Goal: Task Accomplishment & Management: Manage account settings

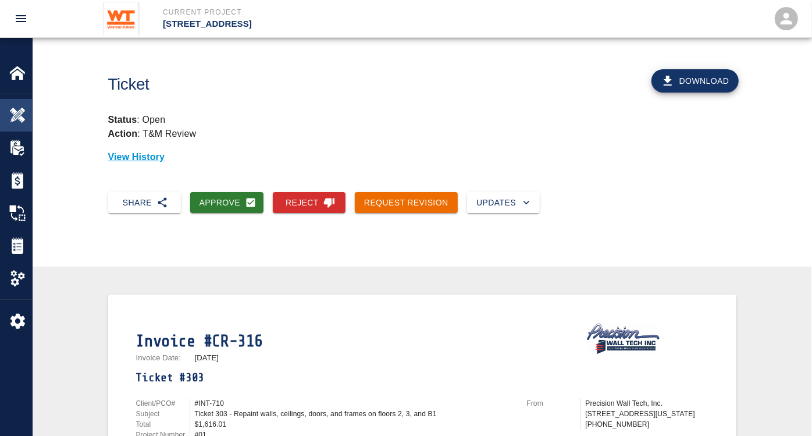
click at [10, 116] on img at bounding box center [17, 115] width 16 height 16
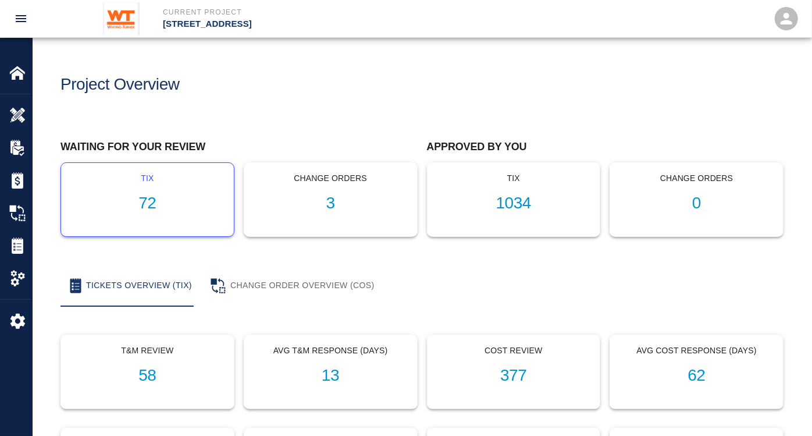
click at [147, 199] on h1 "72" at bounding box center [147, 203] width 154 height 19
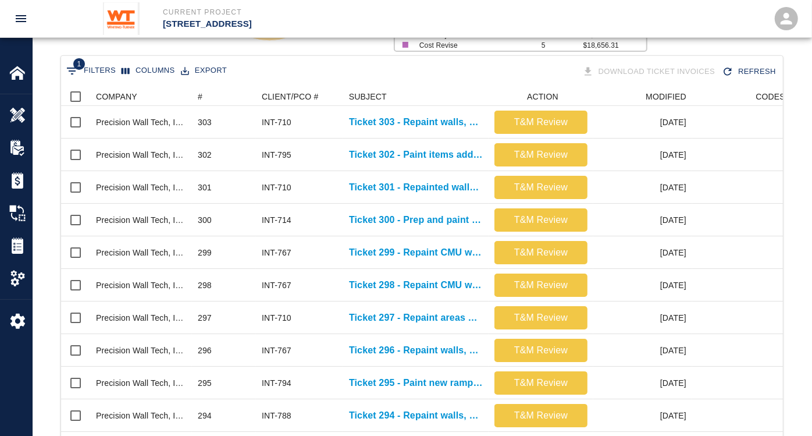
scroll to position [150, 0]
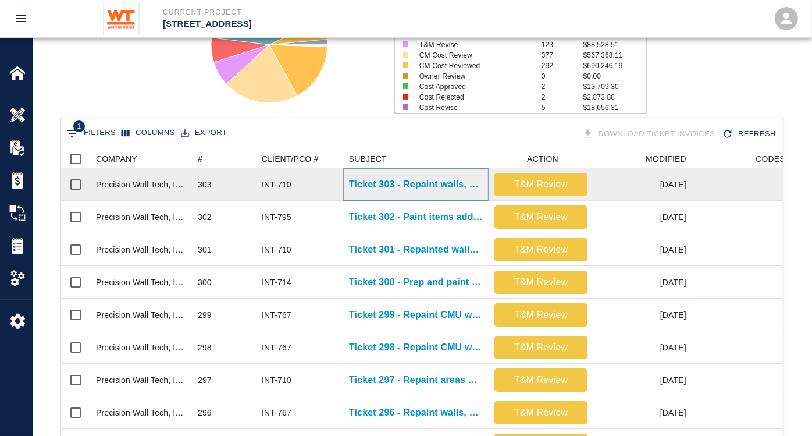
click at [439, 181] on p "Ticket 303 - Repaint walls, ceilings, doors, and frames on floors 2, 3, and B1" at bounding box center [416, 184] width 134 height 14
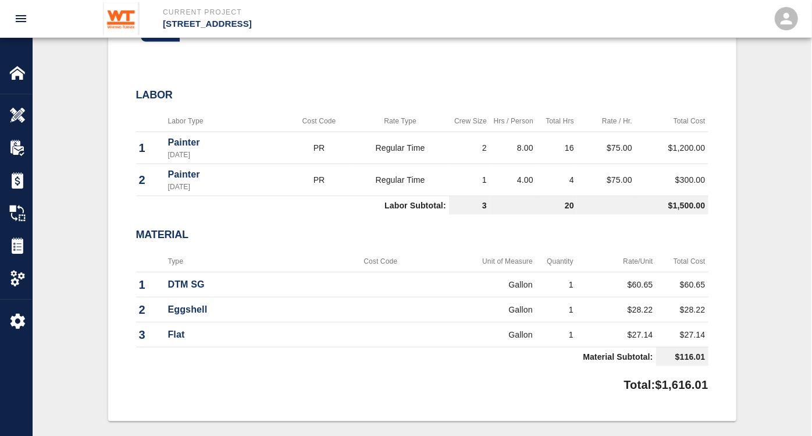
scroll to position [422, 0]
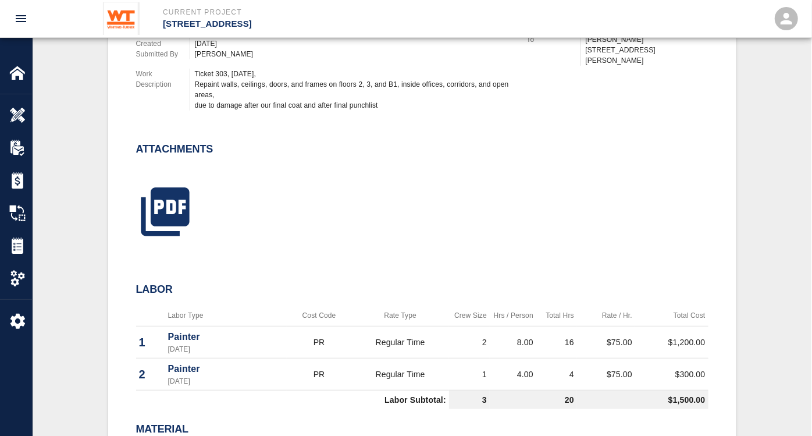
drag, startPoint x: 234, startPoint y: 83, endPoint x: 399, endPoint y: 101, distance: 165.7
click at [399, 101] on div "Ticket 303, [DATE], Repaint walls, ceilings, doors, and frames on floors 2, 3, …" at bounding box center [354, 90] width 318 height 42
click at [174, 191] on icon "button" at bounding box center [165, 211] width 48 height 48
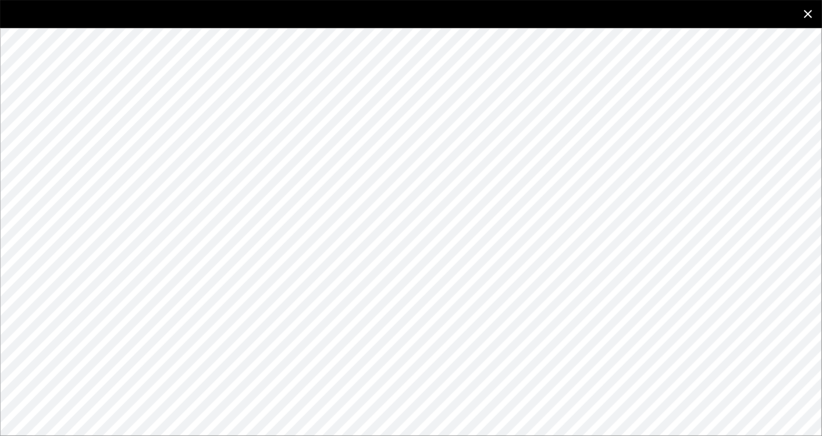
click at [809, 12] on icon "close" at bounding box center [808, 14] width 14 height 14
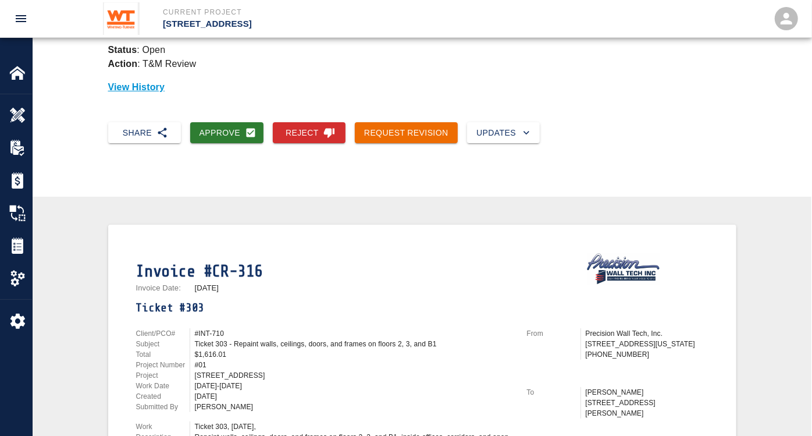
scroll to position [35, 0]
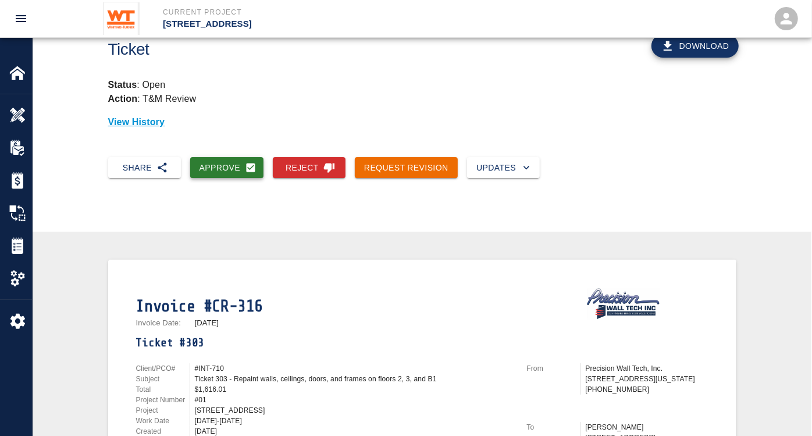
click at [231, 169] on button "Approve" at bounding box center [227, 168] width 74 height 22
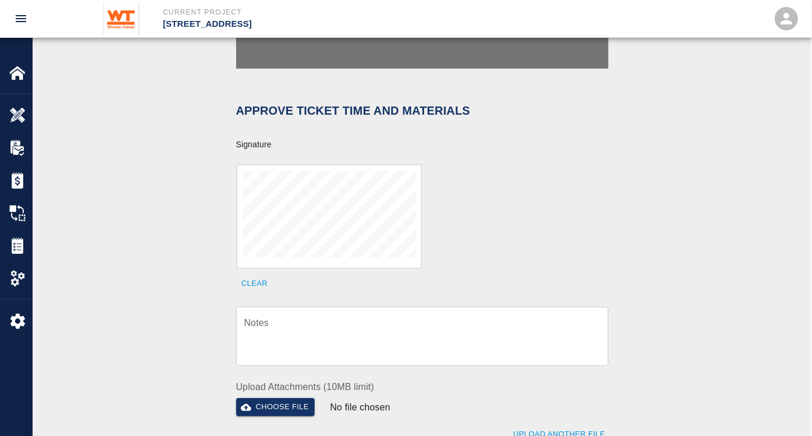
scroll to position [358, 0]
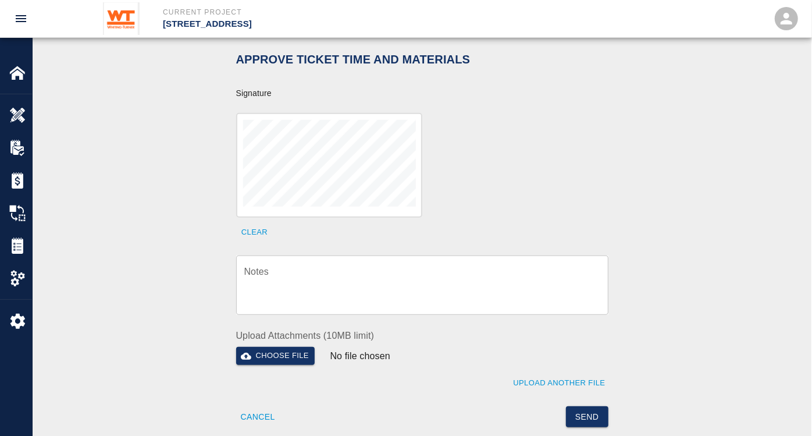
click at [343, 284] on textarea "Notes" at bounding box center [422, 285] width 356 height 40
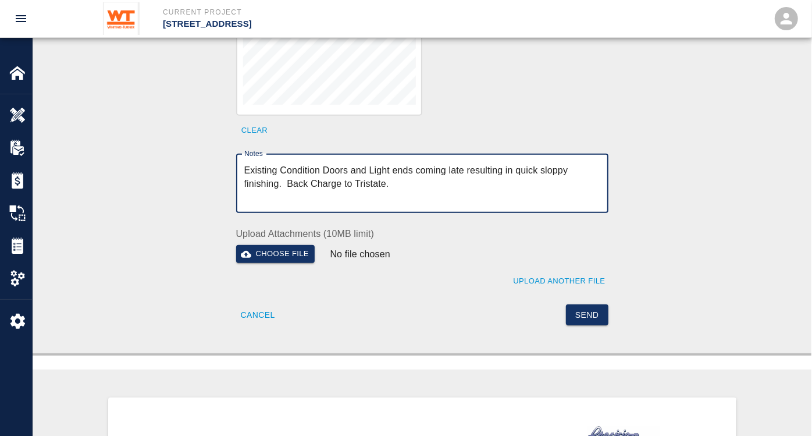
scroll to position [487, 0]
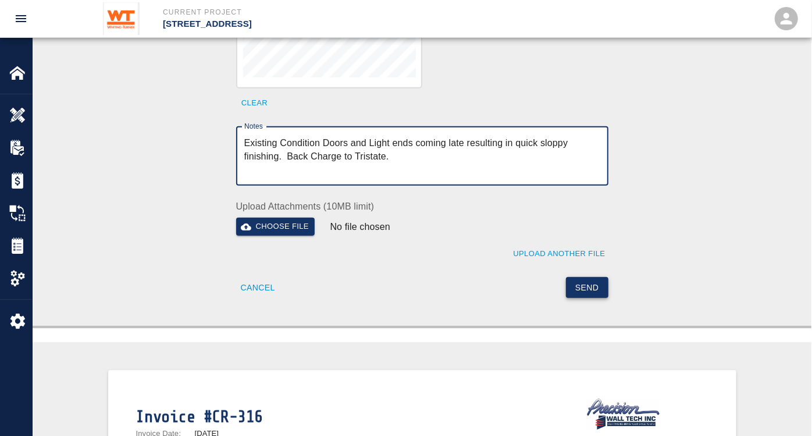
type textarea "Existing Condition Doors and Light ends coming late resulting in quick sloppy f…"
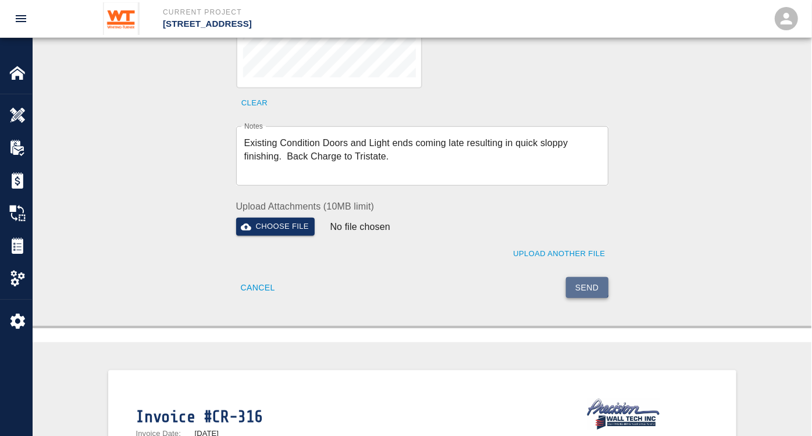
click at [588, 277] on button "Send" at bounding box center [587, 288] width 42 height 22
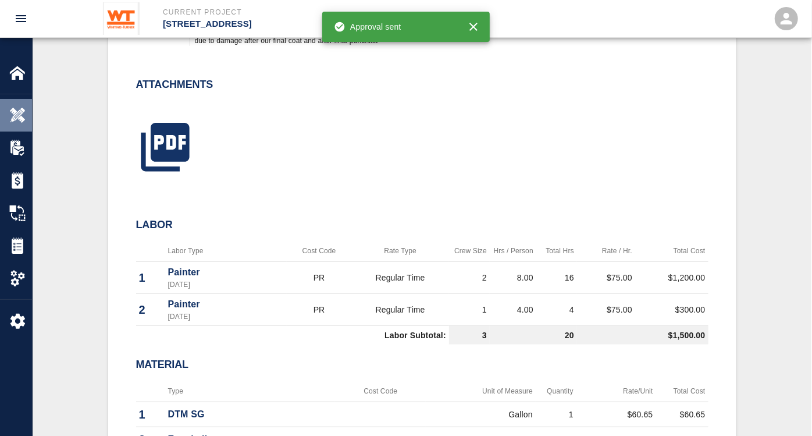
click at [18, 119] on img at bounding box center [17, 115] width 16 height 16
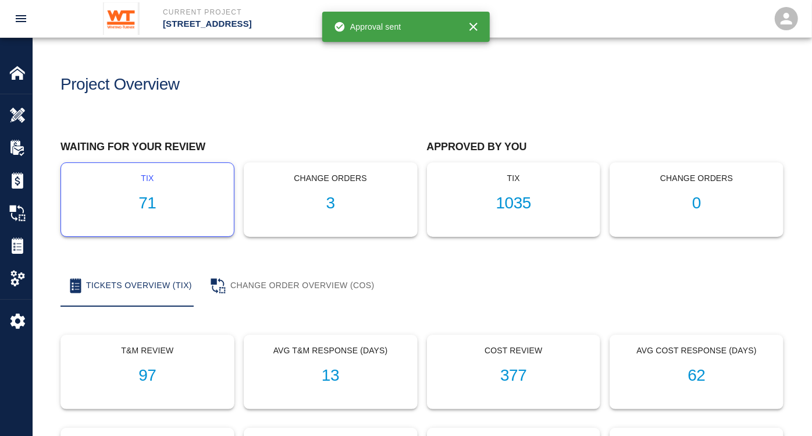
click at [150, 202] on h1 "71" at bounding box center [147, 203] width 154 height 19
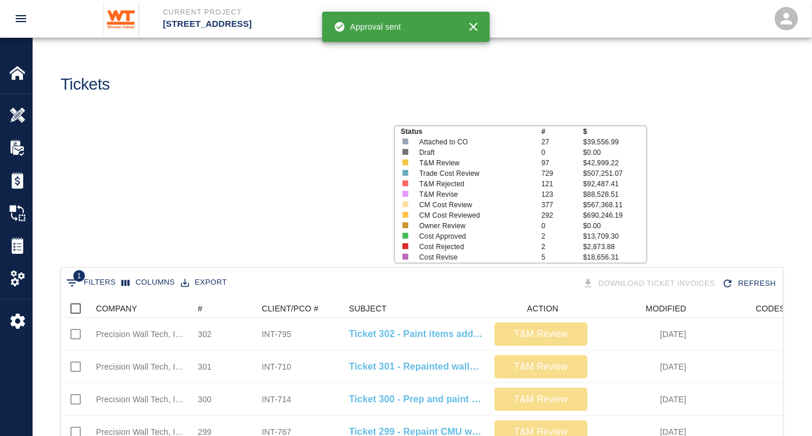
scroll to position [670, 713]
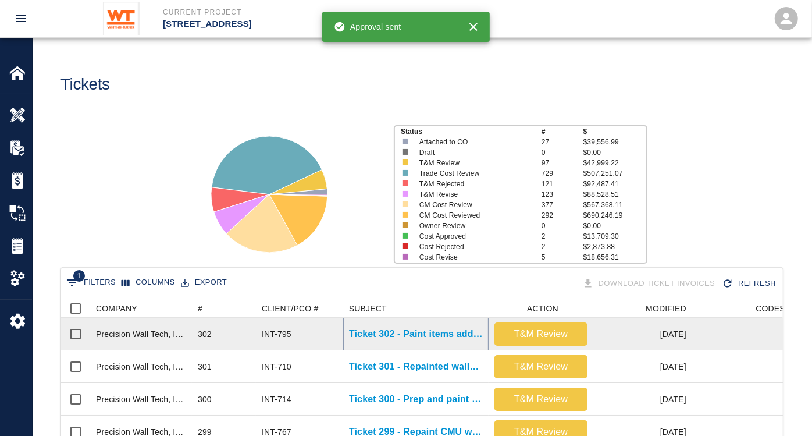
click at [452, 332] on p "Ticket 302 - Paint items added to doors for rooms B118 and B115" at bounding box center [416, 334] width 134 height 14
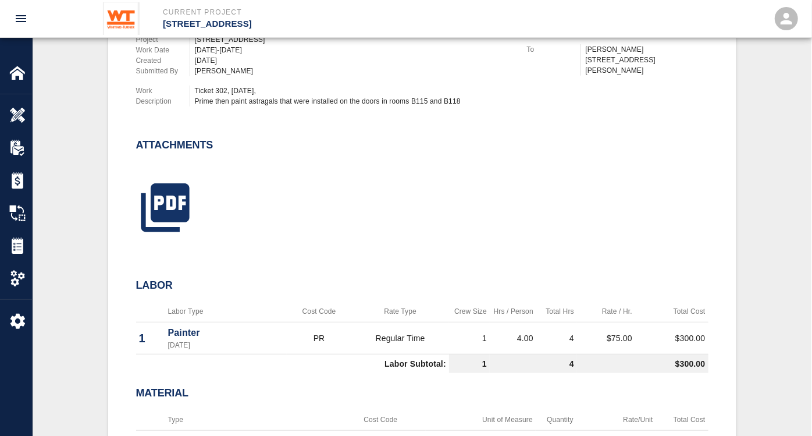
scroll to position [387, 0]
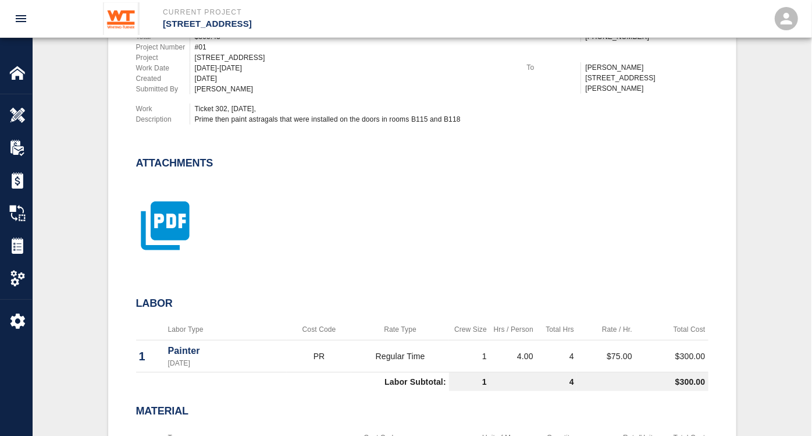
click at [171, 229] on icon "button" at bounding box center [165, 225] width 48 height 48
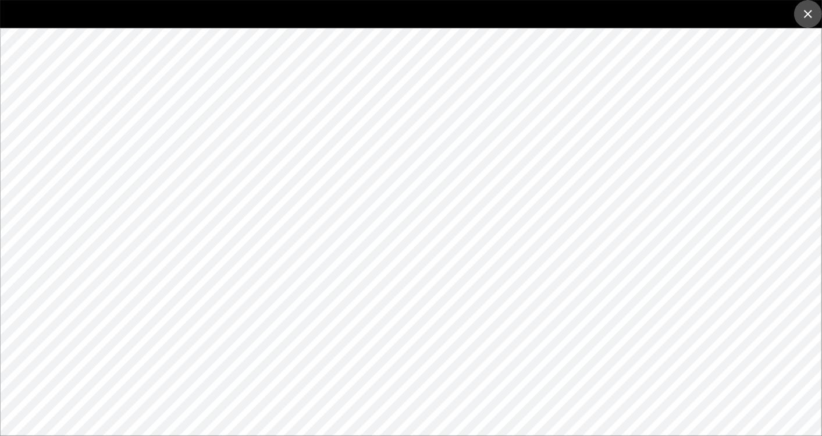
click at [806, 12] on icon "close" at bounding box center [808, 14] width 14 height 14
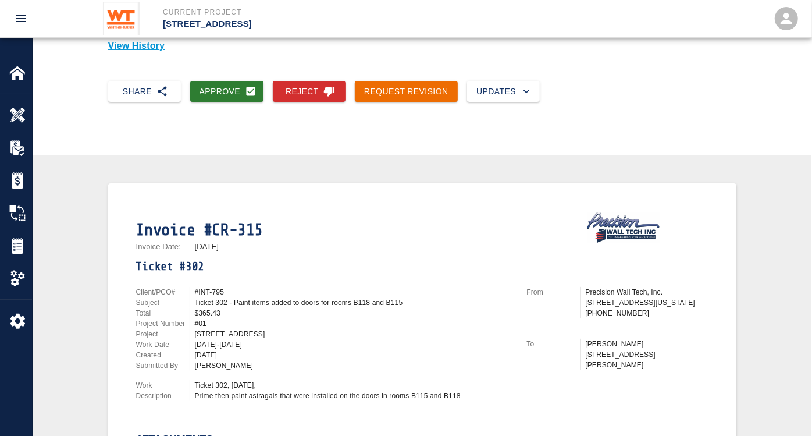
scroll to position [0, 0]
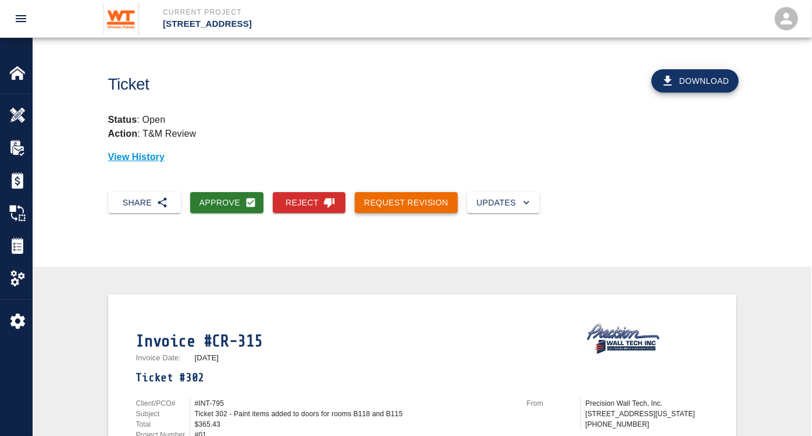
click at [414, 201] on button "Request Revision" at bounding box center [406, 203] width 103 height 22
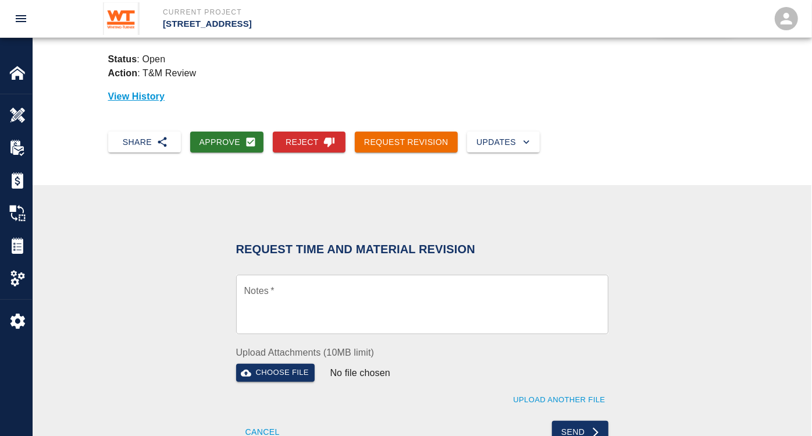
scroll to position [129, 0]
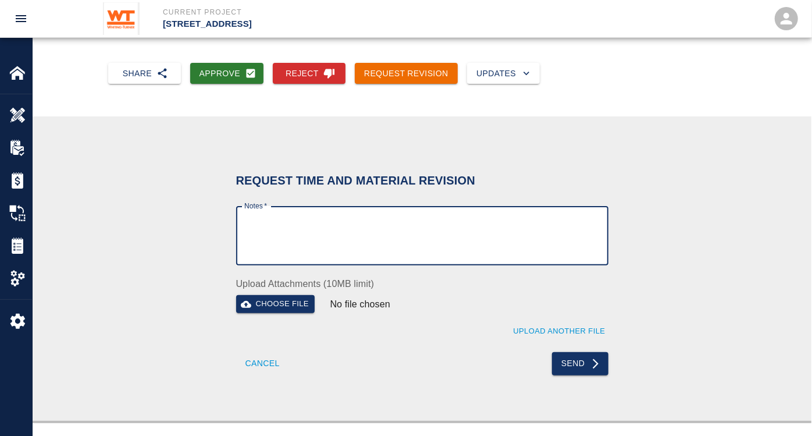
click at [292, 231] on textarea "Notes   *" at bounding box center [422, 236] width 356 height 40
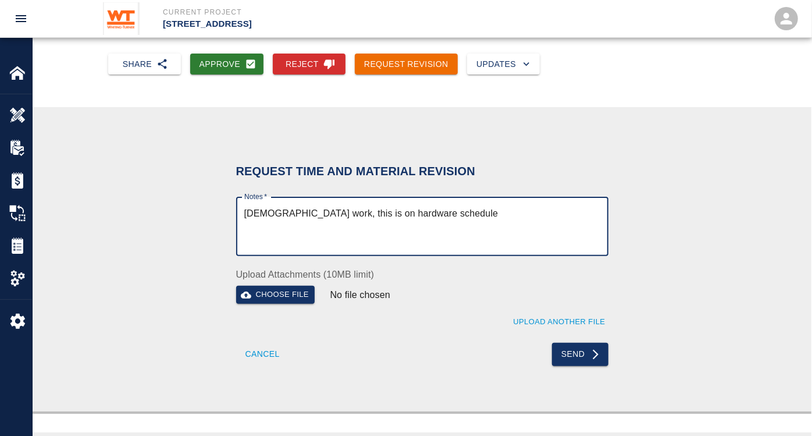
scroll to position [194, 0]
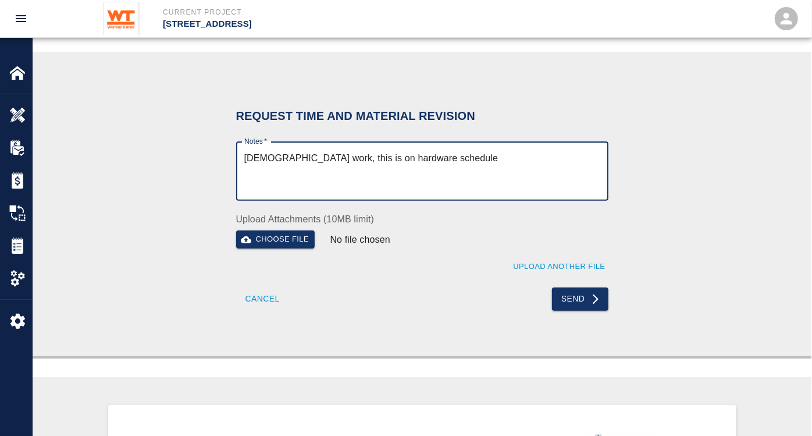
type textarea "[DEMOGRAPHIC_DATA] work, this is on hardware schedule"
click at [573, 286] on div "Cancel Send" at bounding box center [422, 293] width 372 height 35
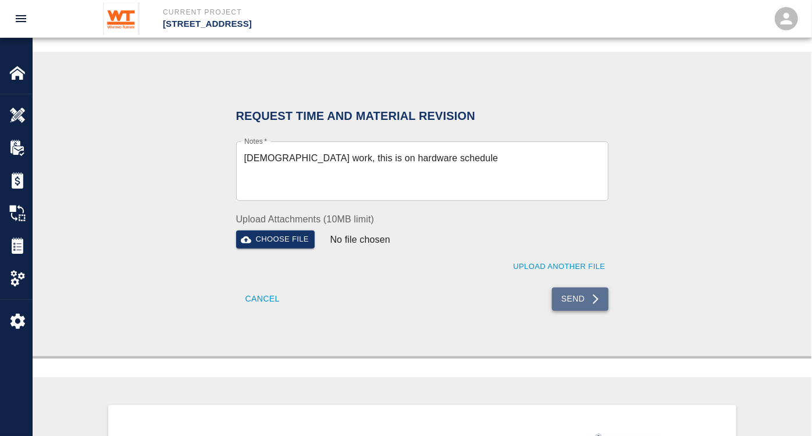
click at [581, 305] on button "Send" at bounding box center [580, 298] width 56 height 23
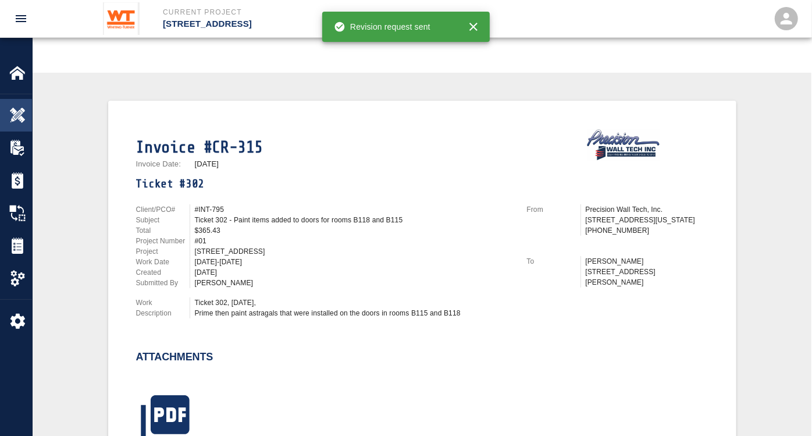
click at [24, 118] on img at bounding box center [17, 115] width 16 height 16
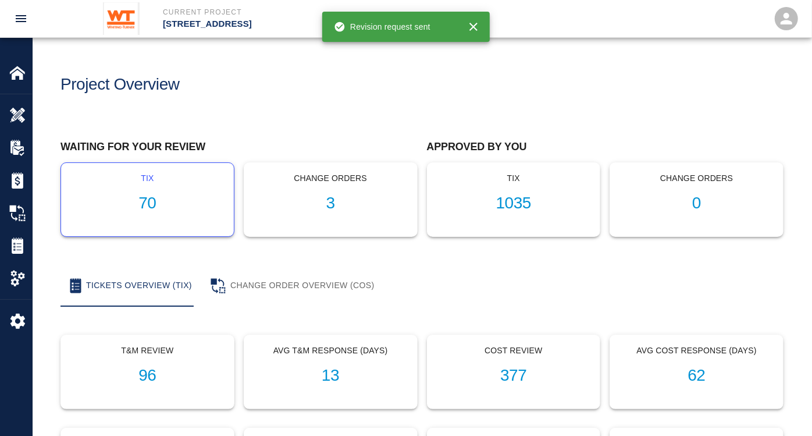
click at [145, 197] on h1 "70" at bounding box center [147, 203] width 154 height 19
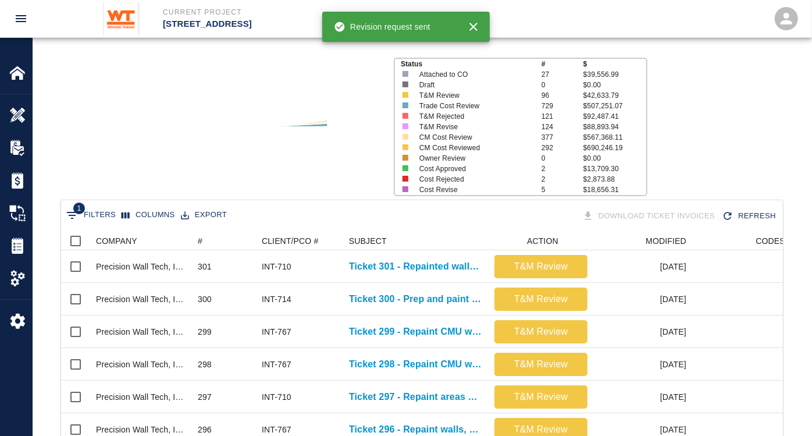
scroll to position [129, 0]
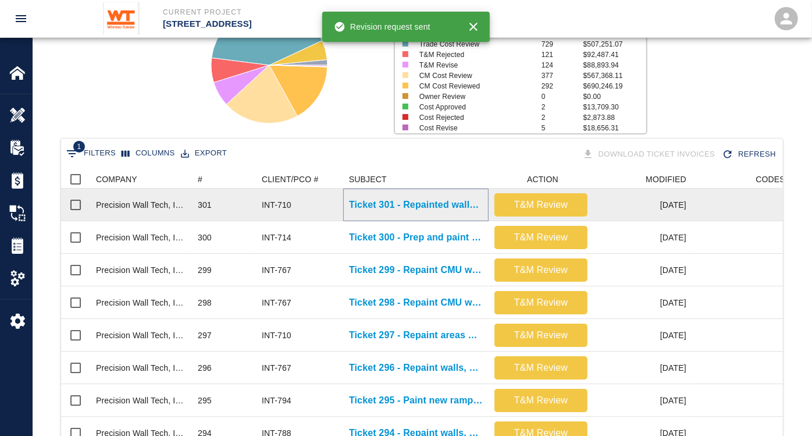
click at [445, 203] on p "Ticket 301 - Repainted walls, ceilings, doors, and frames on floors 4 and 8" at bounding box center [416, 205] width 134 height 14
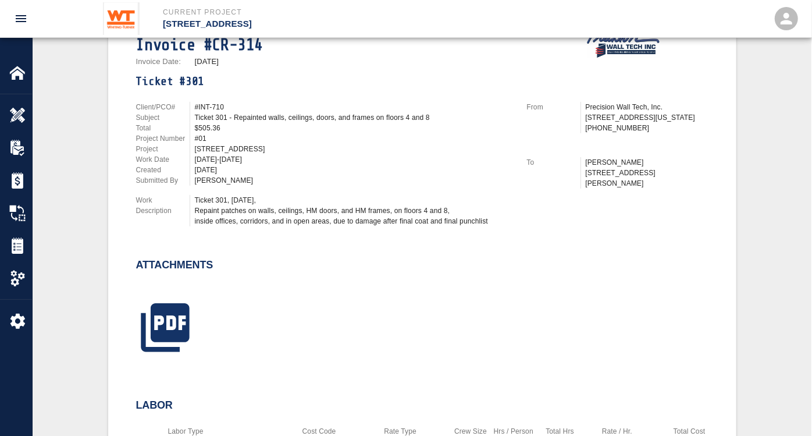
scroll to position [323, 0]
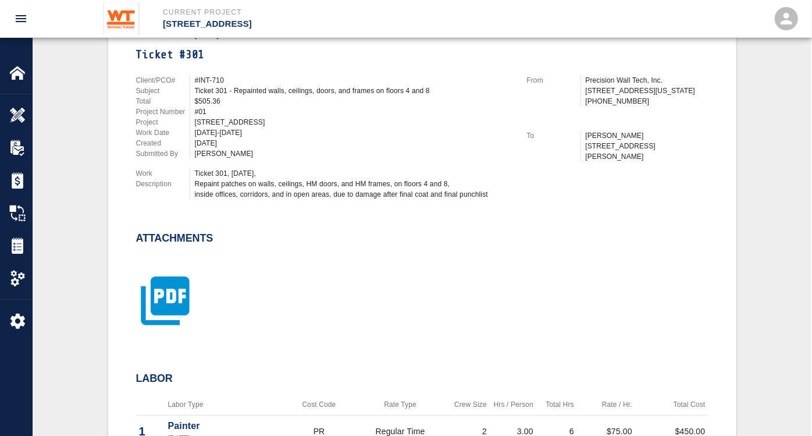
click at [184, 296] on icon "button" at bounding box center [165, 300] width 48 height 48
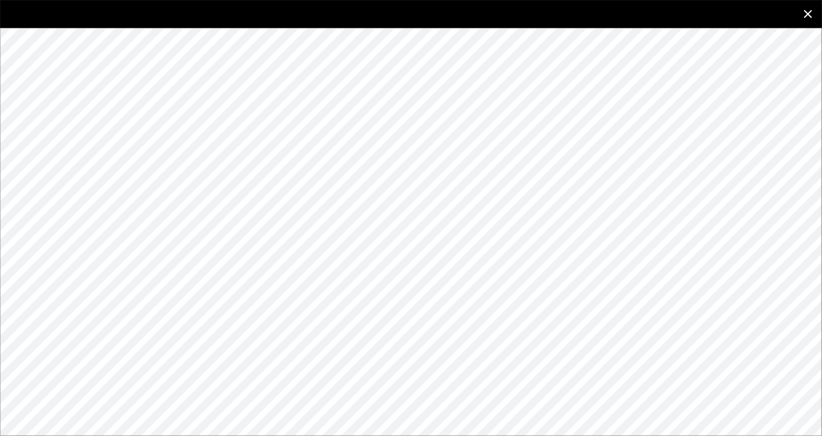
click at [803, 15] on icon "close" at bounding box center [808, 14] width 14 height 14
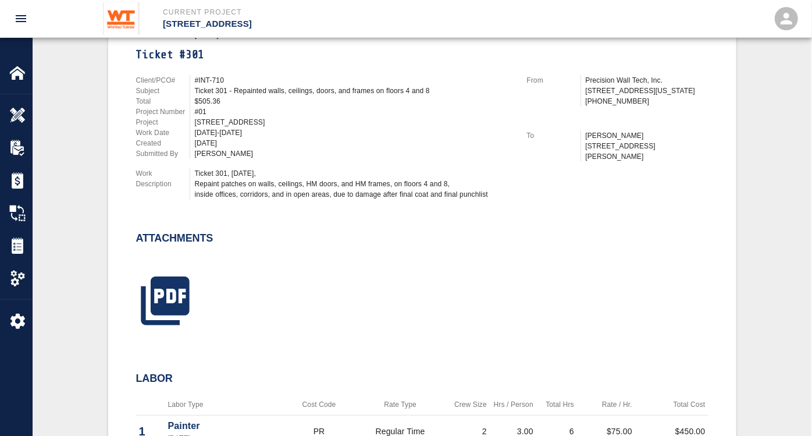
scroll to position [0, 0]
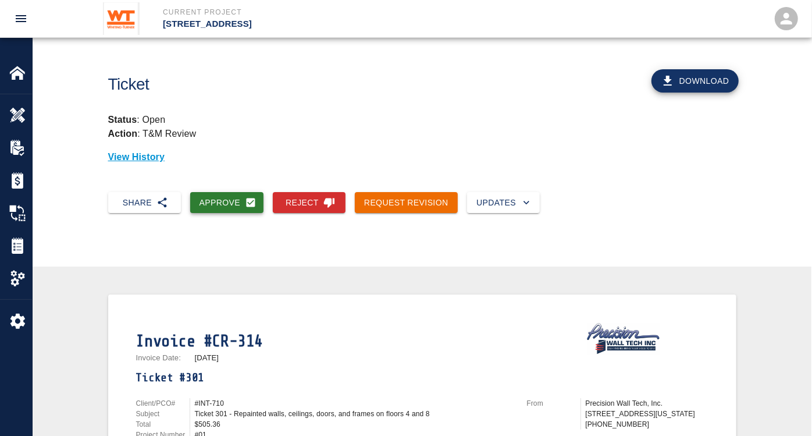
click at [222, 201] on button "Approve" at bounding box center [227, 203] width 74 height 22
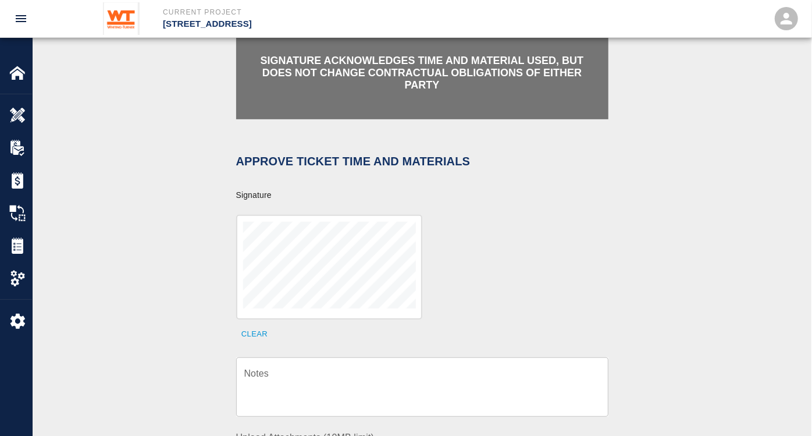
scroll to position [387, 0]
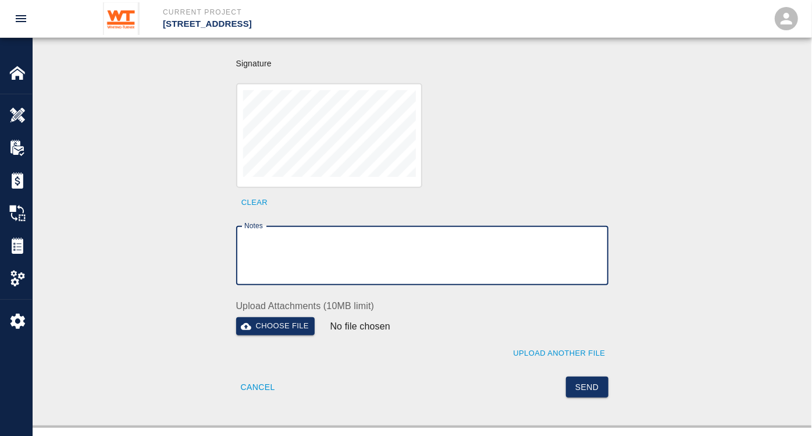
click at [377, 249] on textarea "Notes" at bounding box center [422, 256] width 356 height 40
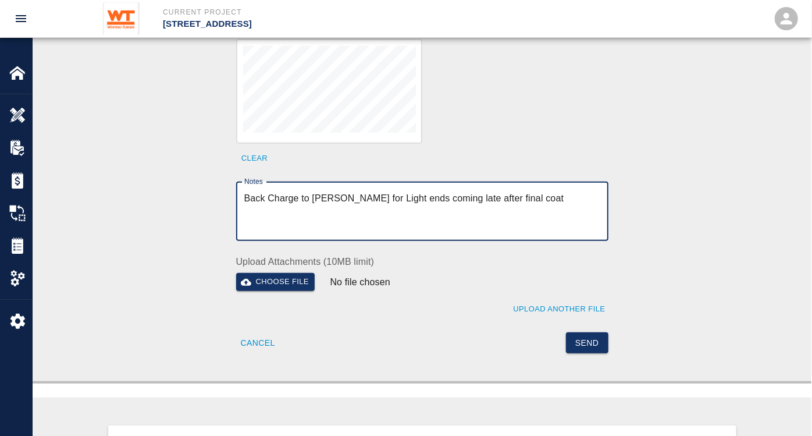
scroll to position [452, 0]
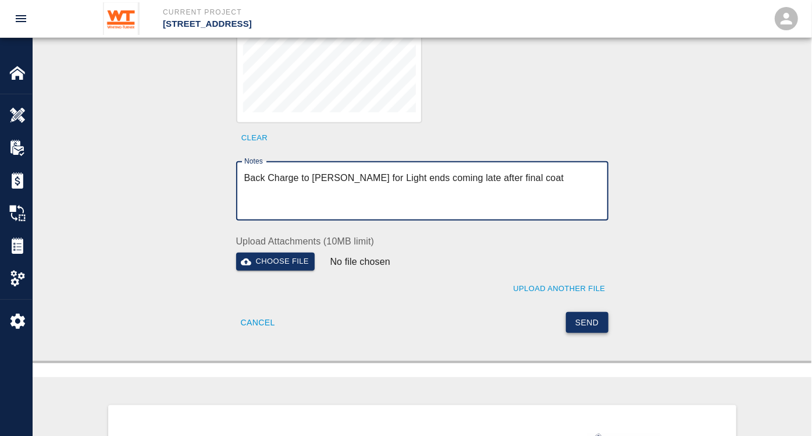
type textarea "Back Charge to [PERSON_NAME] for Light ends coming late after final coat"
click at [587, 312] on button "Send" at bounding box center [587, 323] width 42 height 22
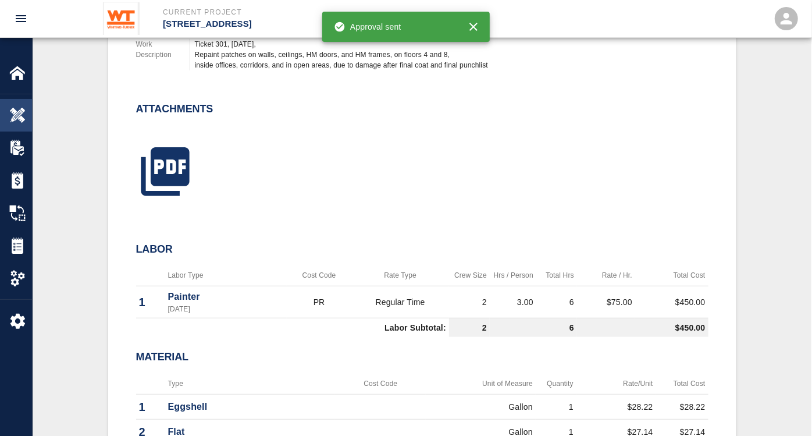
click at [12, 114] on img at bounding box center [17, 115] width 16 height 16
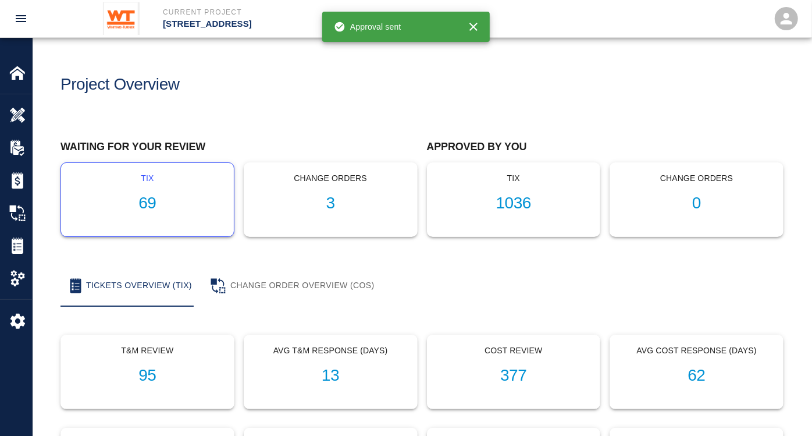
click at [150, 209] on h1 "69" at bounding box center [147, 203] width 154 height 19
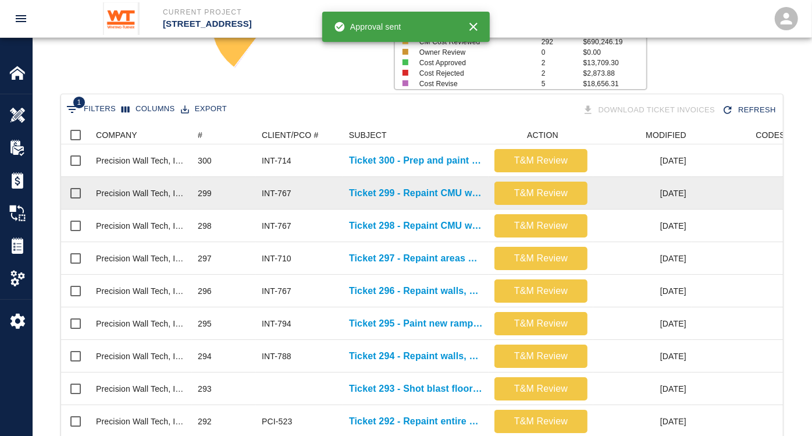
scroll to position [194, 0]
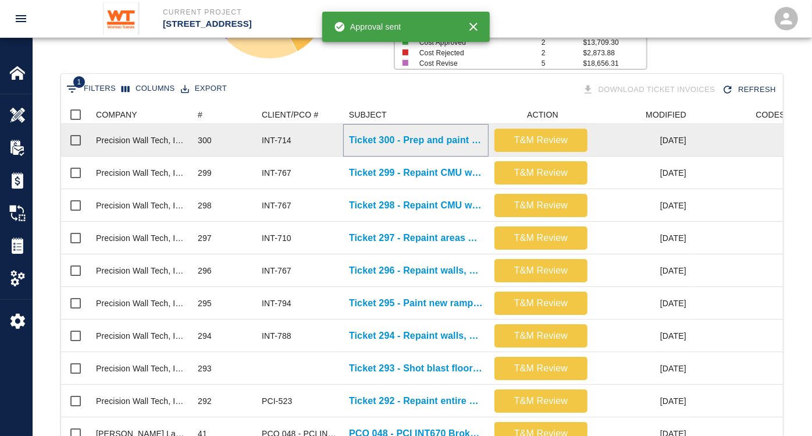
click at [435, 137] on p "Ticket 300 - Prep and paint exposed concrete walls on 8th floor" at bounding box center [416, 140] width 134 height 14
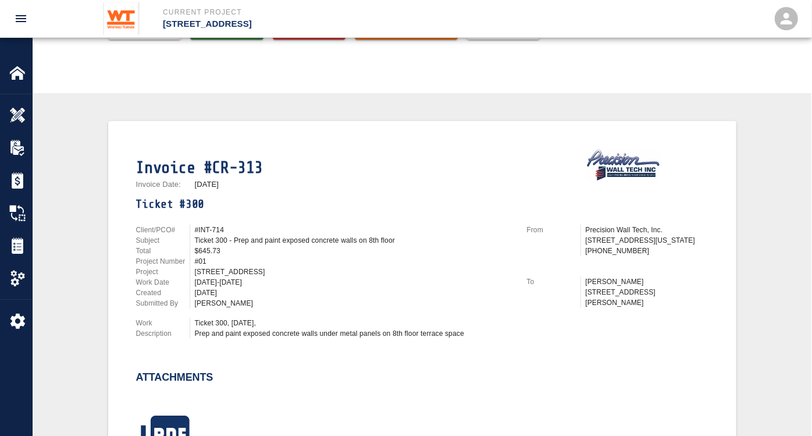
scroll to position [194, 0]
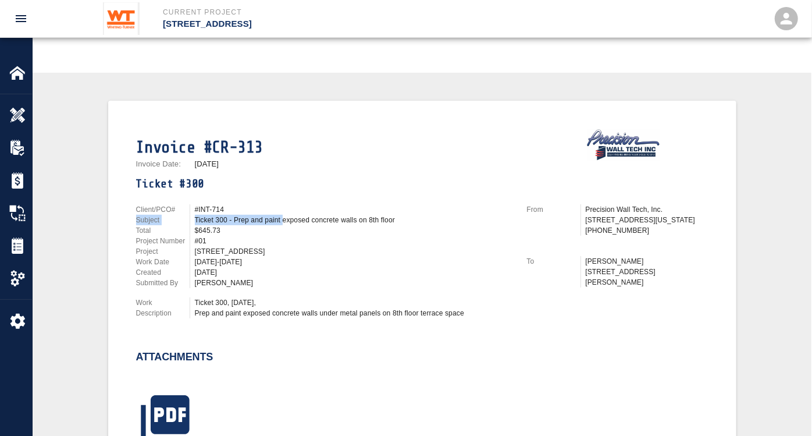
drag, startPoint x: 281, startPoint y: 218, endPoint x: 457, endPoint y: 209, distance: 176.5
click at [457, 209] on div "Client/PCO# #INT-714 Subject Ticket 300 - Prep and paint exposed concrete walls…" at bounding box center [324, 246] width 377 height 84
click at [411, 204] on div "#INT-714" at bounding box center [354, 209] width 318 height 10
drag, startPoint x: 411, startPoint y: 216, endPoint x: 284, endPoint y: 220, distance: 127.5
click at [284, 220] on div "Ticket 300 - Prep and paint exposed concrete walls on 8th floor" at bounding box center [354, 220] width 318 height 10
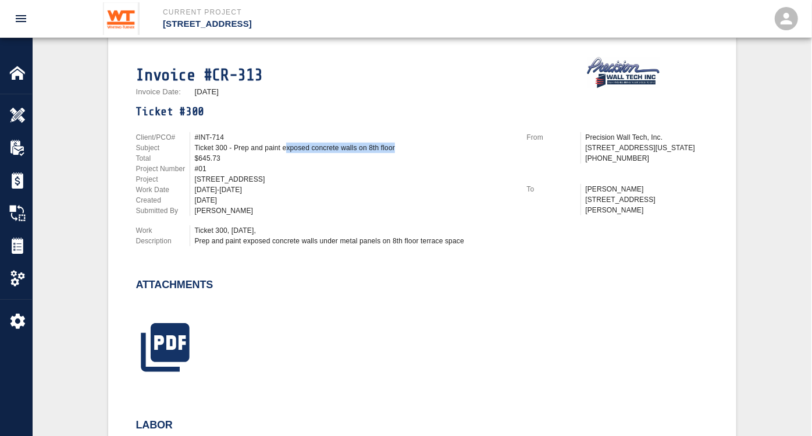
scroll to position [387, 0]
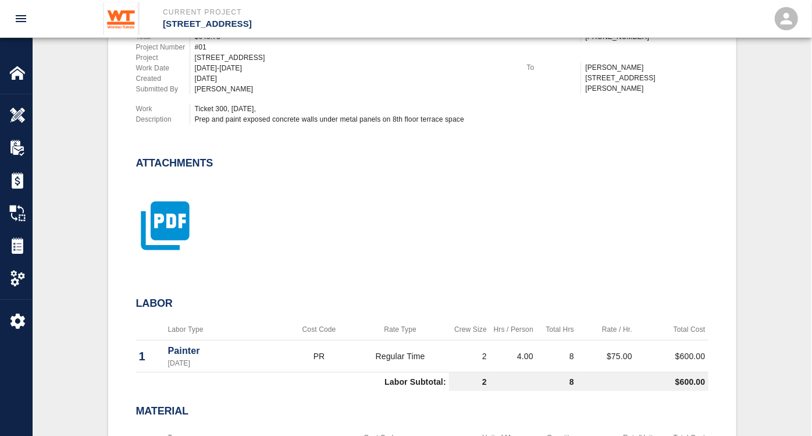
click at [183, 206] on icon "button" at bounding box center [165, 225] width 48 height 48
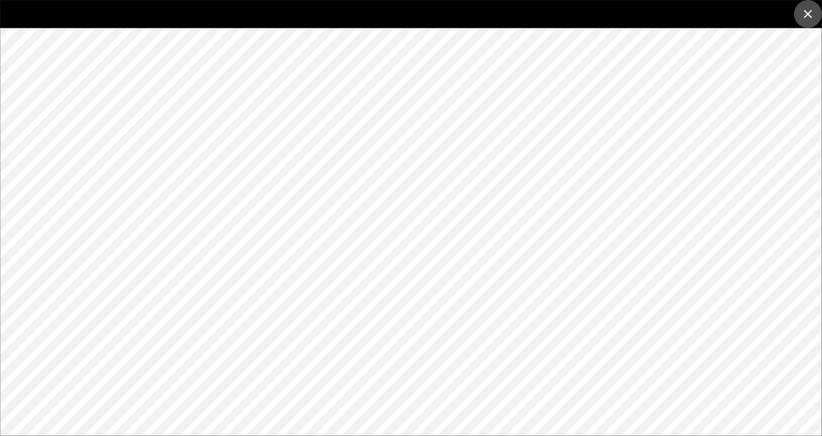
click at [804, 8] on icon "close" at bounding box center [808, 14] width 14 height 14
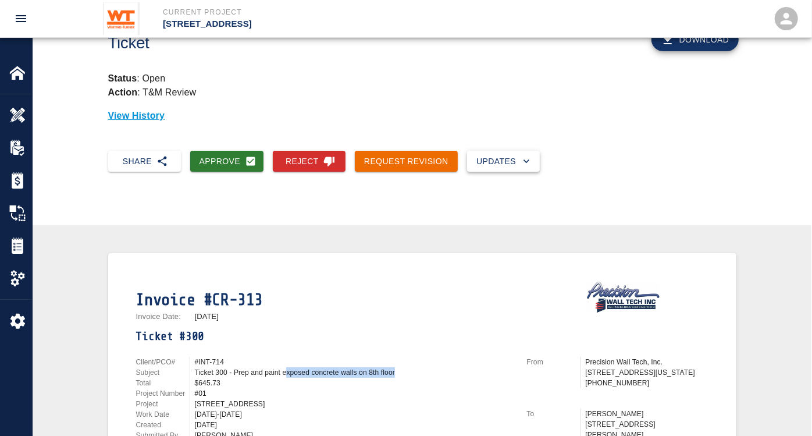
scroll to position [0, 0]
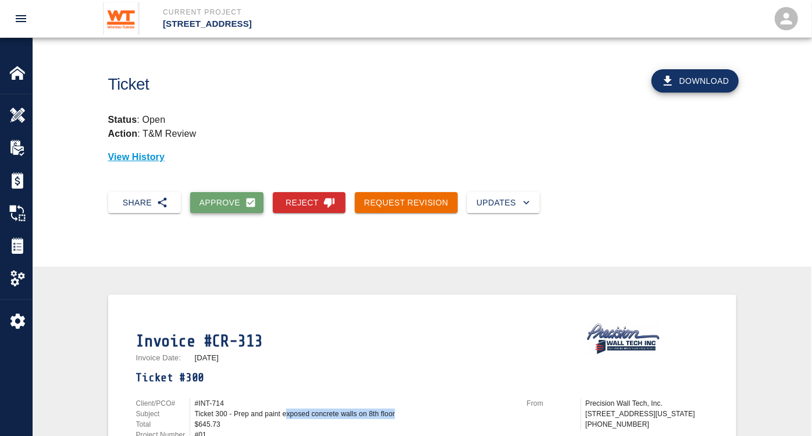
click at [218, 202] on button "Approve" at bounding box center [227, 203] width 74 height 22
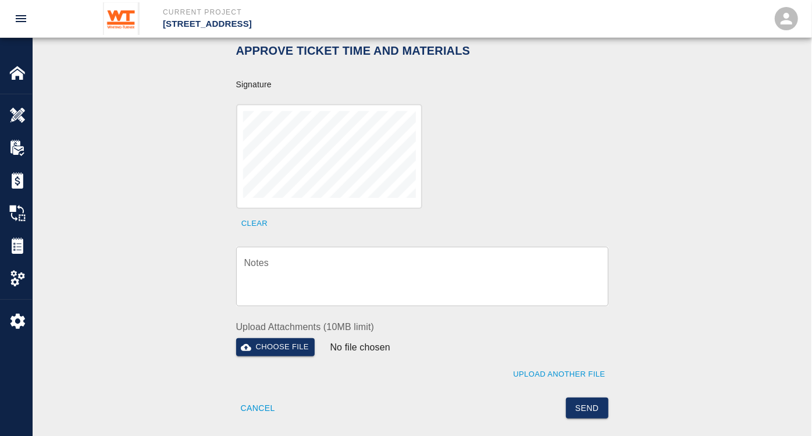
scroll to position [452, 0]
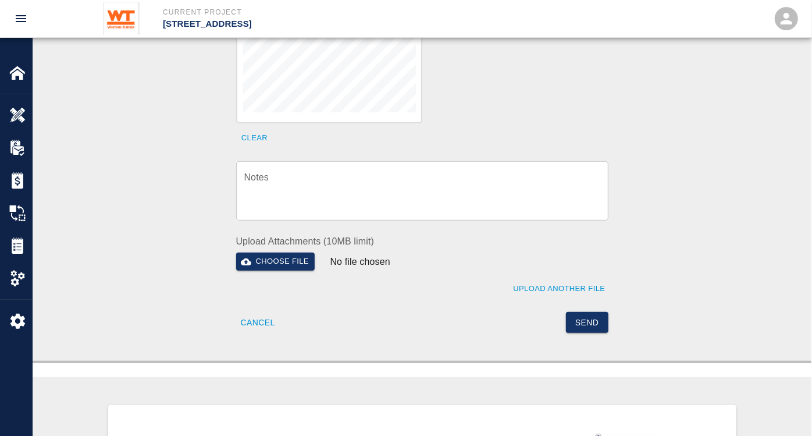
click at [401, 171] on textarea "Notes" at bounding box center [422, 191] width 356 height 40
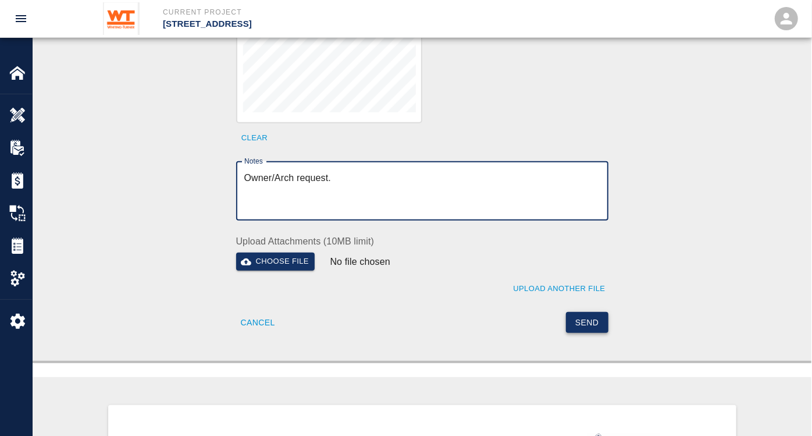
type textarea "Owner/Arch request."
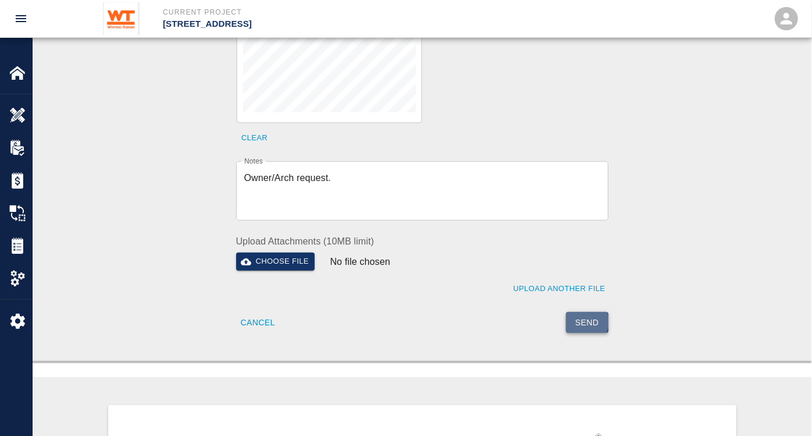
click at [582, 312] on button "Send" at bounding box center [587, 323] width 42 height 22
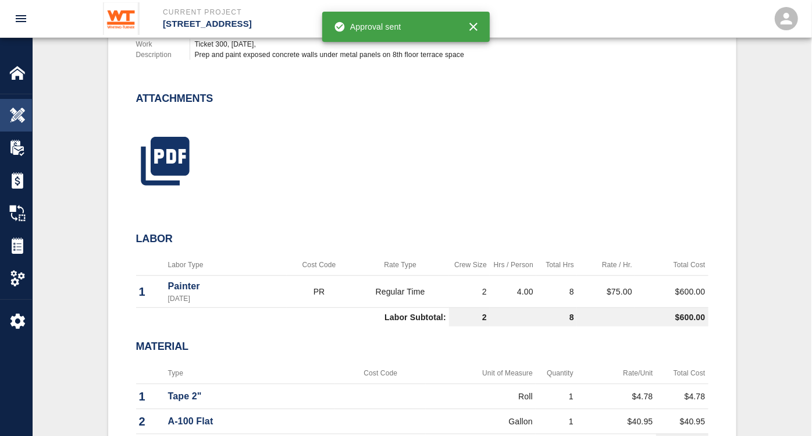
click at [16, 111] on img at bounding box center [17, 115] width 16 height 16
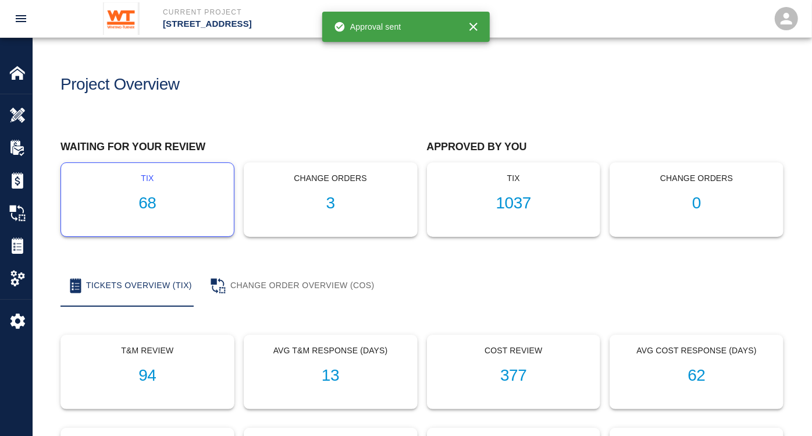
click at [154, 203] on h1 "68" at bounding box center [147, 203] width 154 height 19
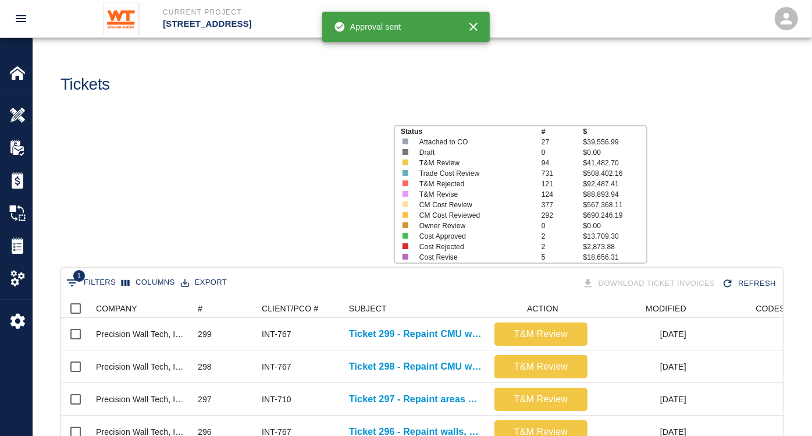
scroll to position [670, 713]
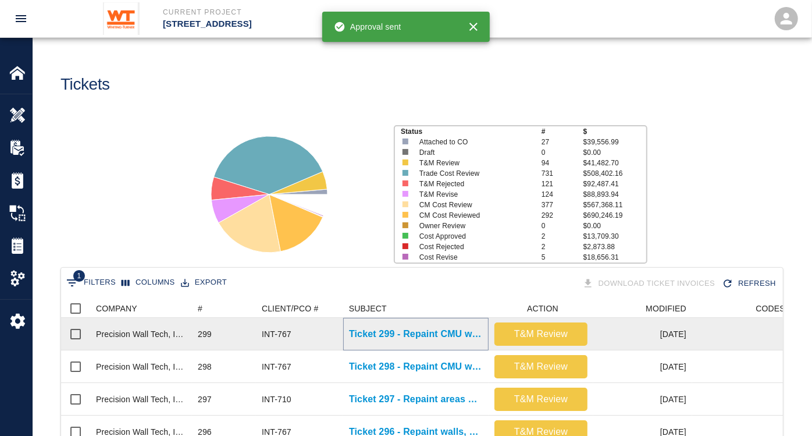
click at [418, 334] on p "Ticket 299 - Repaint CMU walls at garage entrance ramp" at bounding box center [416, 334] width 134 height 14
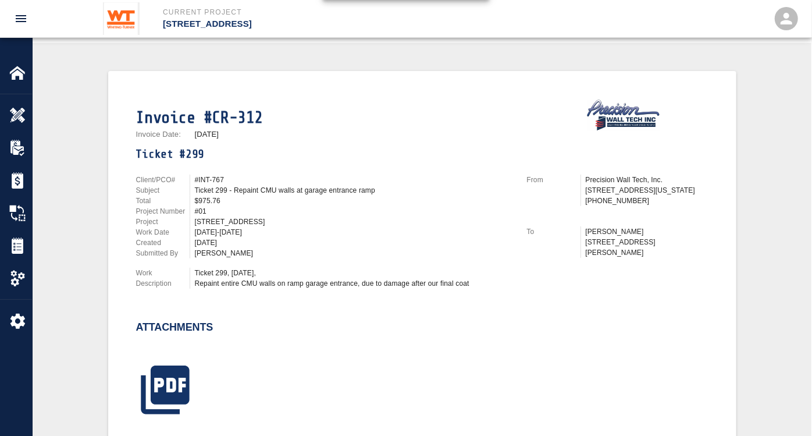
scroll to position [258, 0]
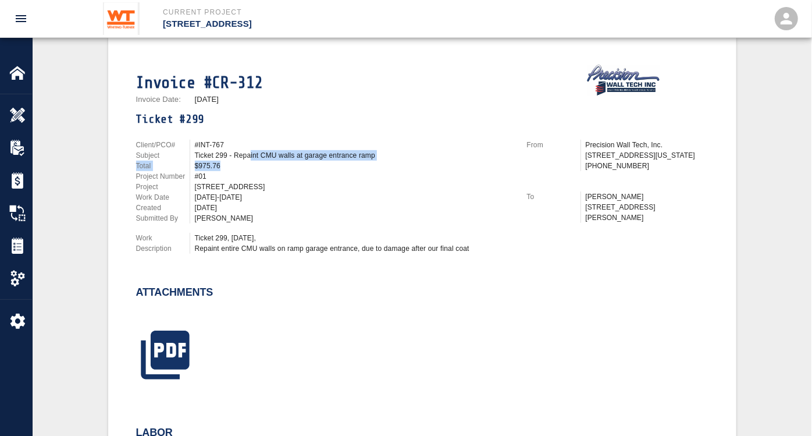
drag, startPoint x: 250, startPoint y: 152, endPoint x: 389, endPoint y: 158, distance: 139.2
click at [389, 158] on div "Client/PCO# #INT-767 Subject Ticket 299 - Repaint CMU walls at garage entrance …" at bounding box center [324, 182] width 377 height 84
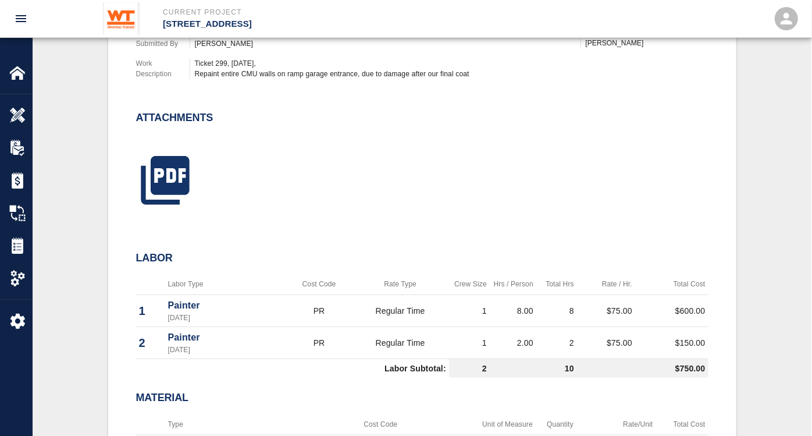
scroll to position [452, 0]
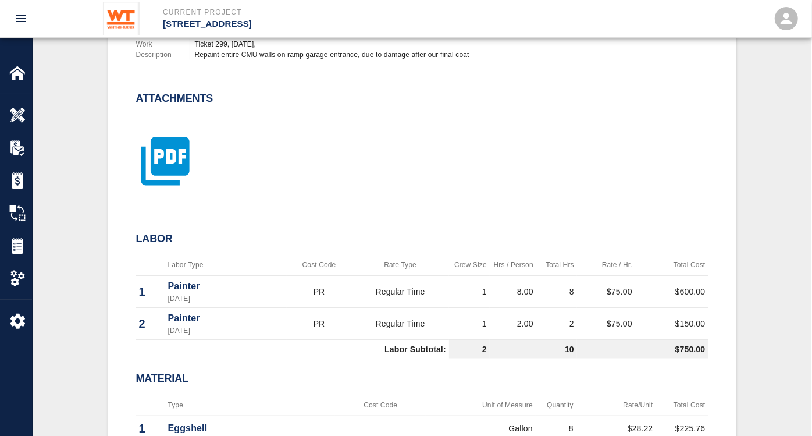
click at [182, 166] on icon "button" at bounding box center [165, 161] width 48 height 48
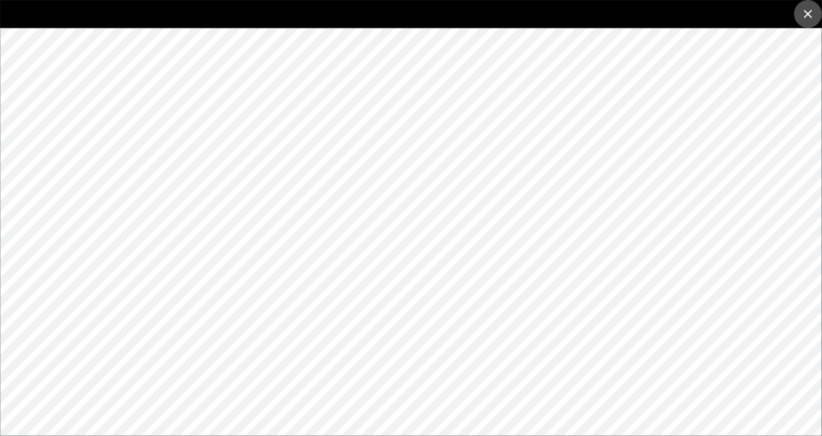
click at [806, 13] on icon "close" at bounding box center [808, 14] width 14 height 14
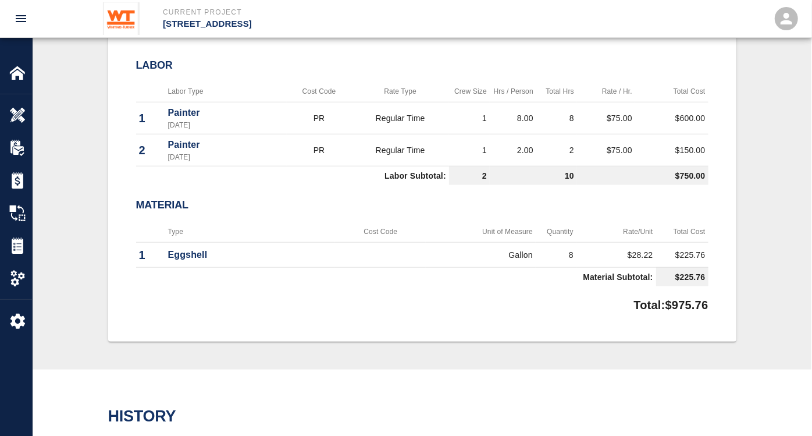
scroll to position [646, 0]
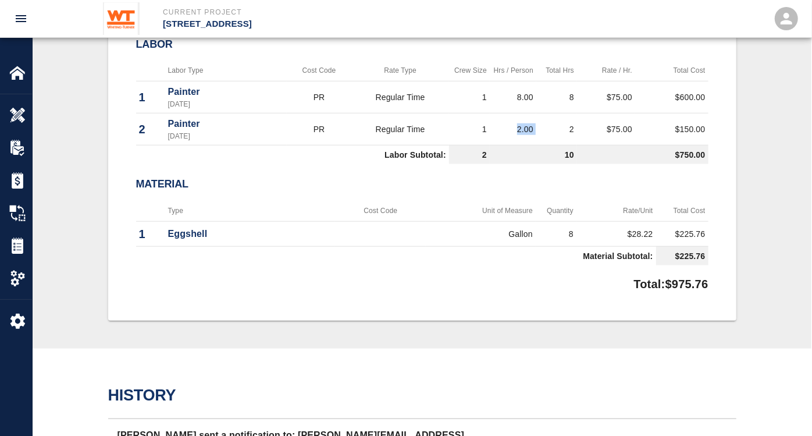
drag, startPoint x: 552, startPoint y: 129, endPoint x: 499, endPoint y: 131, distance: 53.0
click at [499, 131] on tr "2 Painter [DATE] PR Regular Time 1 2.00 2 $75.00 $150.00" at bounding box center [422, 129] width 572 height 32
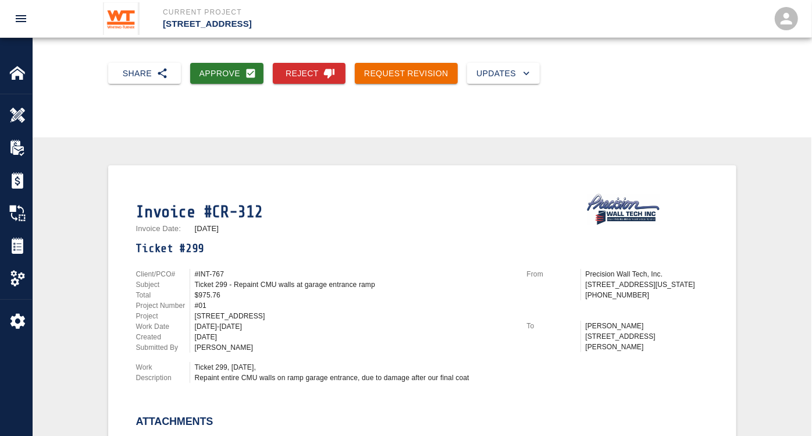
scroll to position [65, 0]
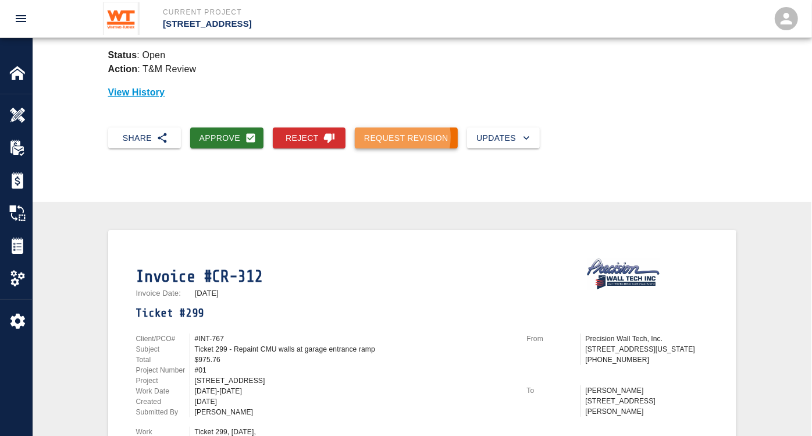
click at [390, 136] on button "Request Revision" at bounding box center [406, 138] width 103 height 22
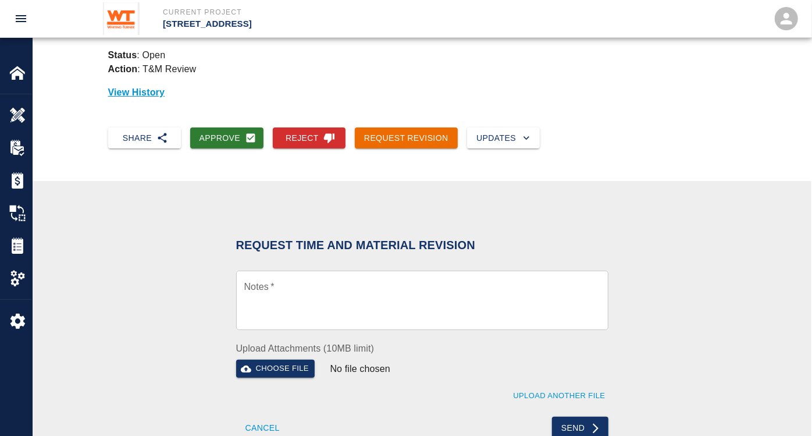
click at [317, 287] on textarea "Notes   *" at bounding box center [422, 300] width 356 height 40
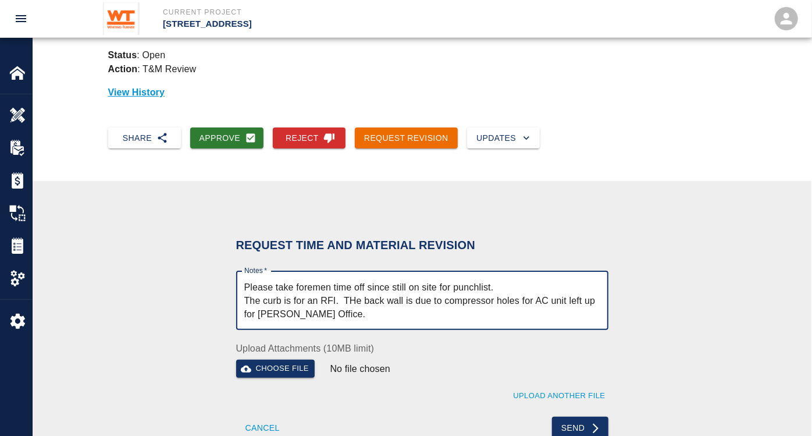
click at [547, 282] on textarea "Please take foremen time off since still on site for punchlist. The curb is for…" at bounding box center [422, 300] width 356 height 40
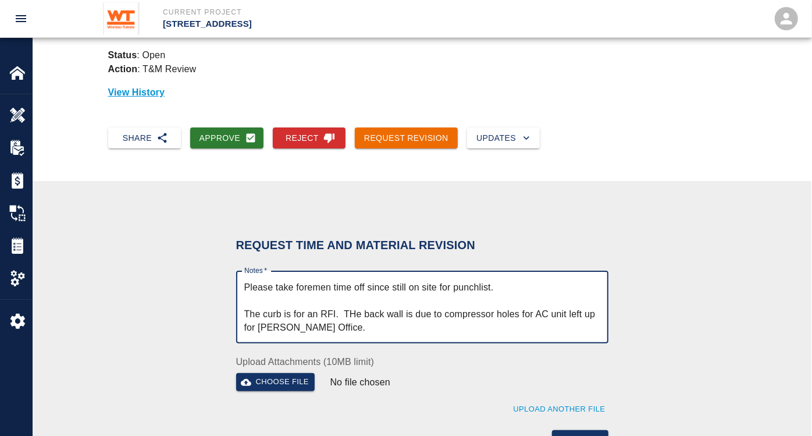
click at [501, 302] on textarea "Please take foremen time off since still on site for punchlist. The curb is for…" at bounding box center [422, 307] width 356 height 54
click at [510, 285] on textarea "Please take foremen time off since still on site for punchlist. The curb is for…" at bounding box center [422, 307] width 356 height 54
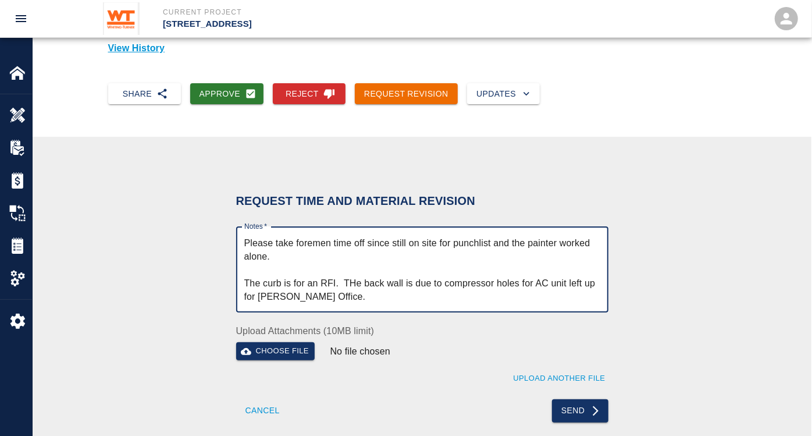
scroll to position [129, 0]
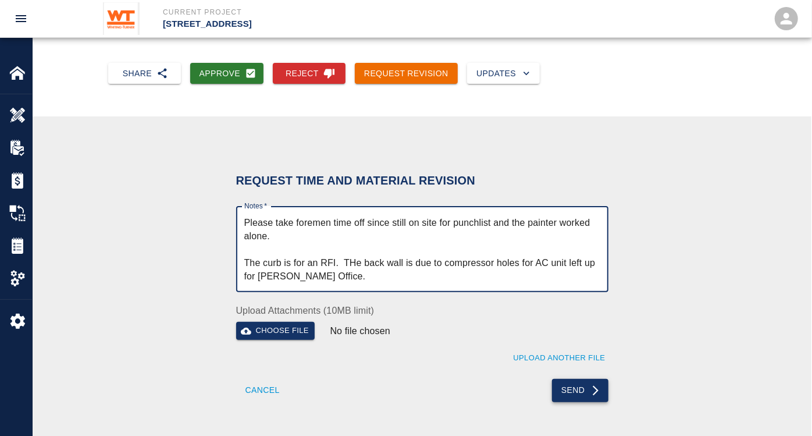
type textarea "Please take foremen time off since still on site for punchlist and the painter …"
click at [586, 384] on button "Send" at bounding box center [580, 390] width 56 height 23
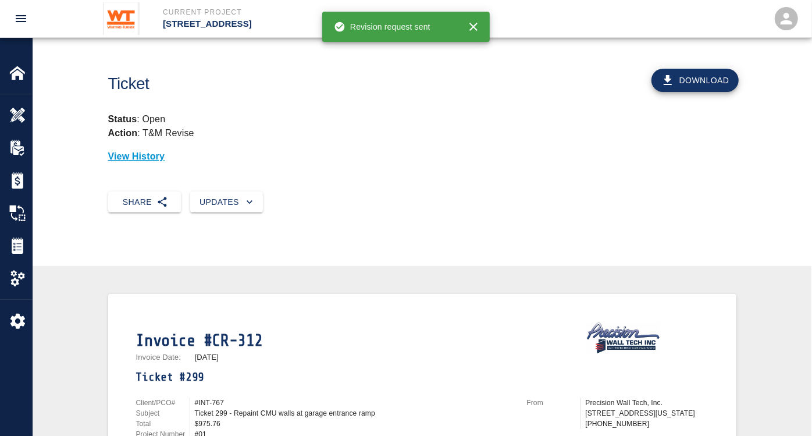
scroll to position [0, 0]
click at [22, 118] on img at bounding box center [17, 115] width 16 height 16
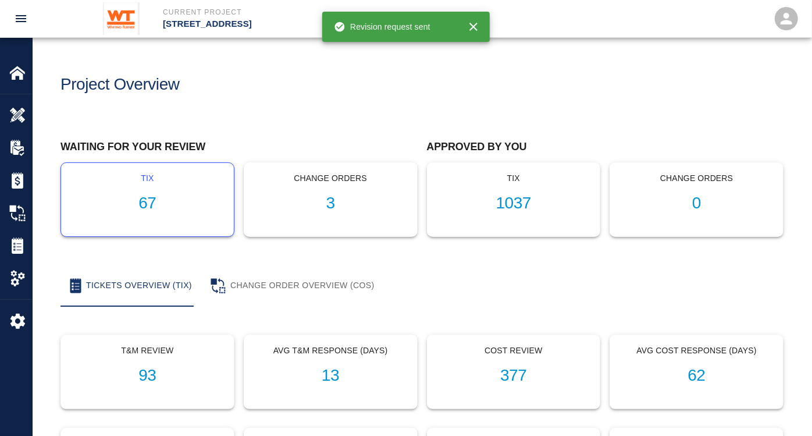
click at [154, 200] on h1 "67" at bounding box center [147, 203] width 154 height 19
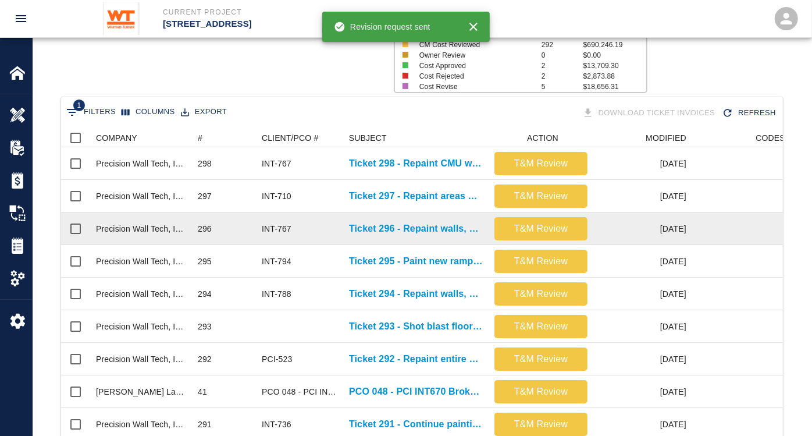
scroll to position [194, 0]
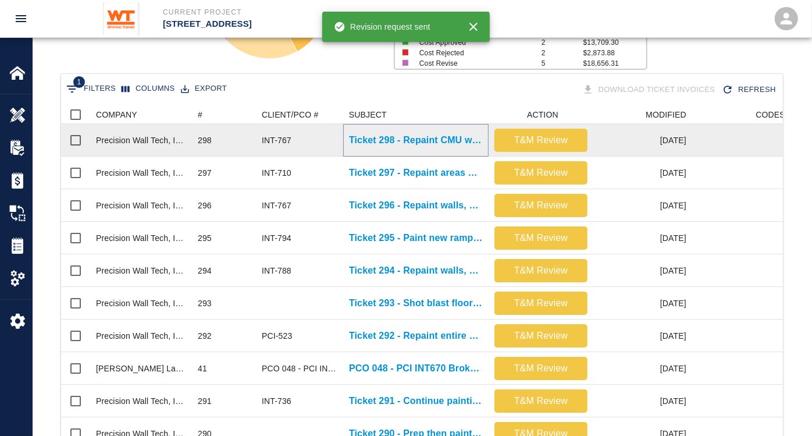
click at [442, 143] on p "Ticket 298 - Repaint CMU walls in loading dock 115" at bounding box center [416, 140] width 134 height 14
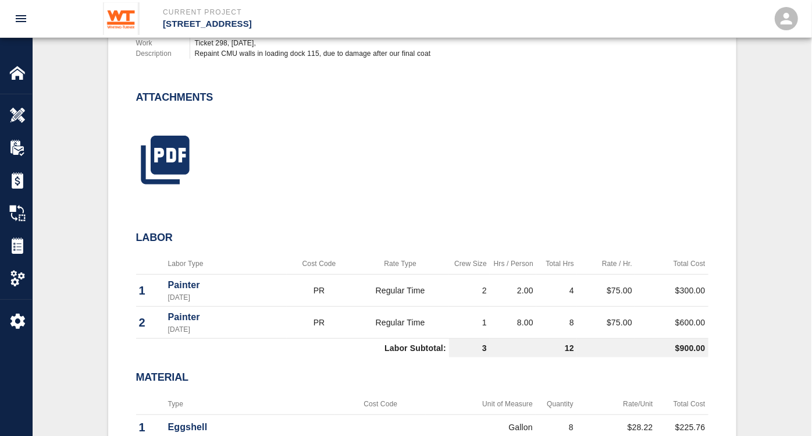
scroll to position [452, 0]
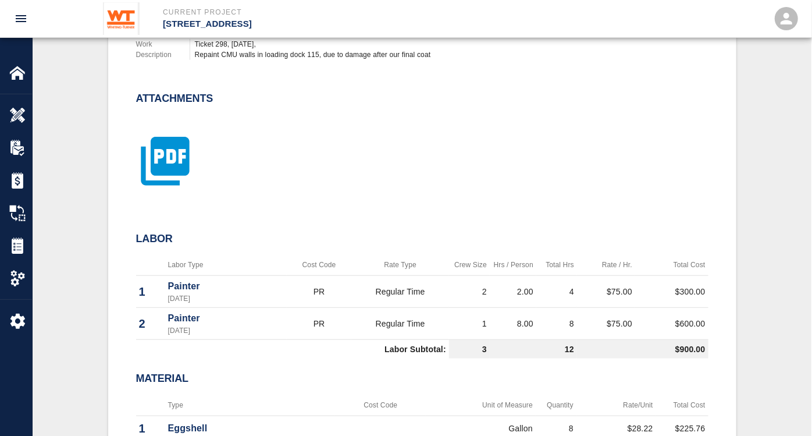
click at [175, 164] on icon "button" at bounding box center [165, 161] width 48 height 48
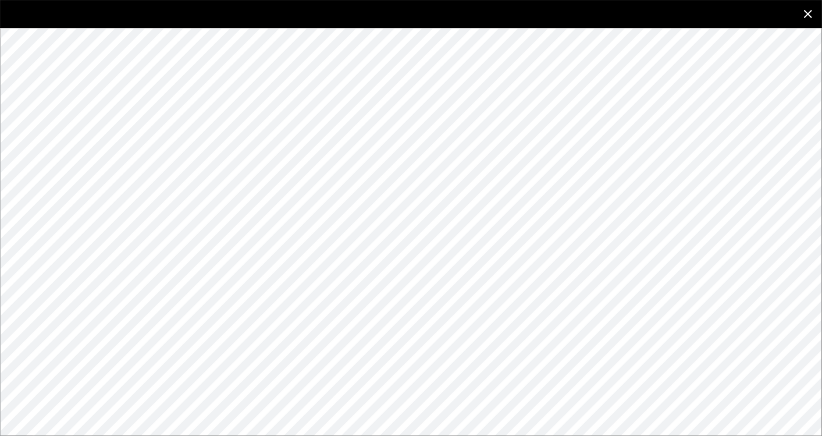
click at [809, 9] on icon "close" at bounding box center [808, 14] width 14 height 14
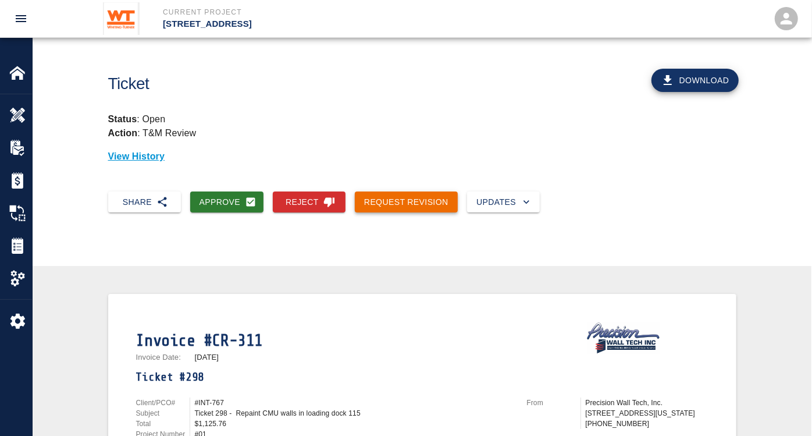
scroll to position [0, 0]
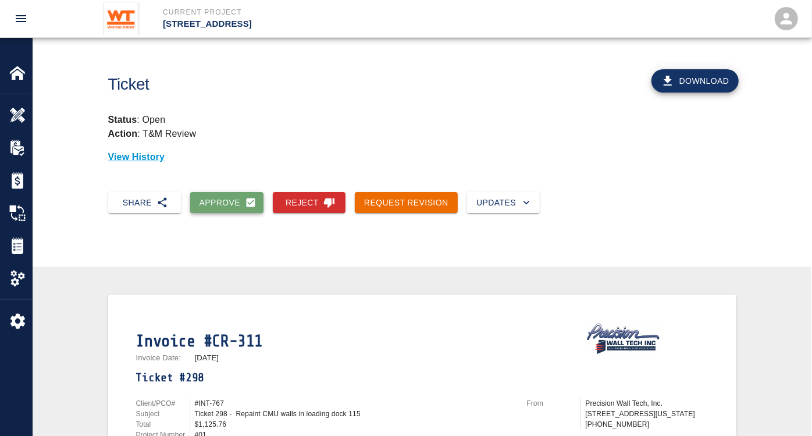
click at [225, 205] on button "Approve" at bounding box center [227, 203] width 74 height 22
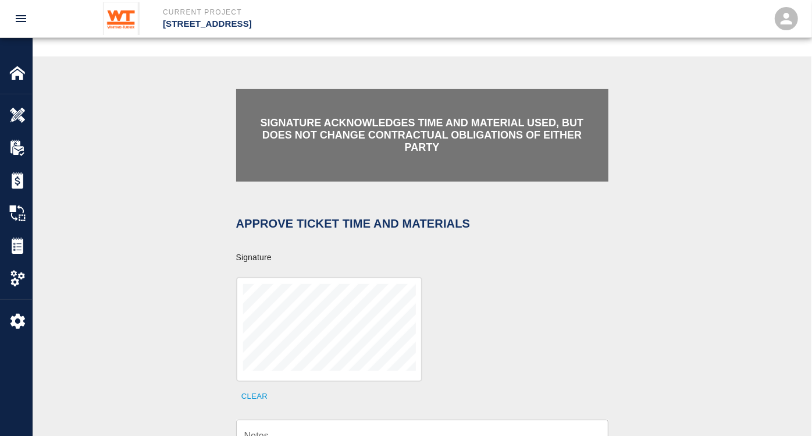
scroll to position [387, 0]
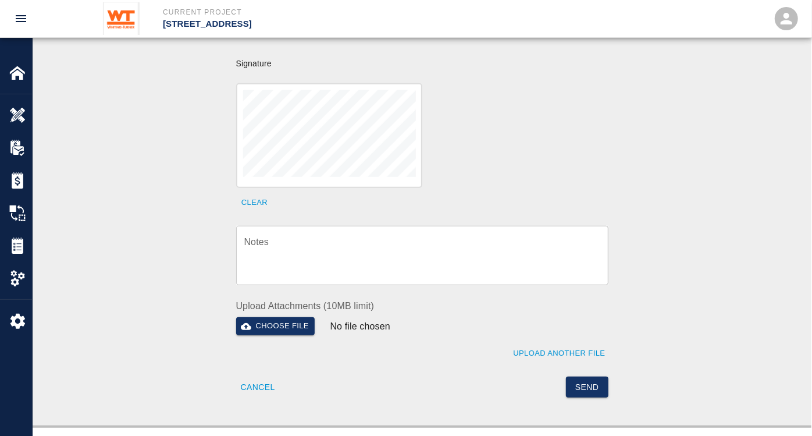
click at [361, 243] on textarea "Notes" at bounding box center [422, 256] width 356 height 40
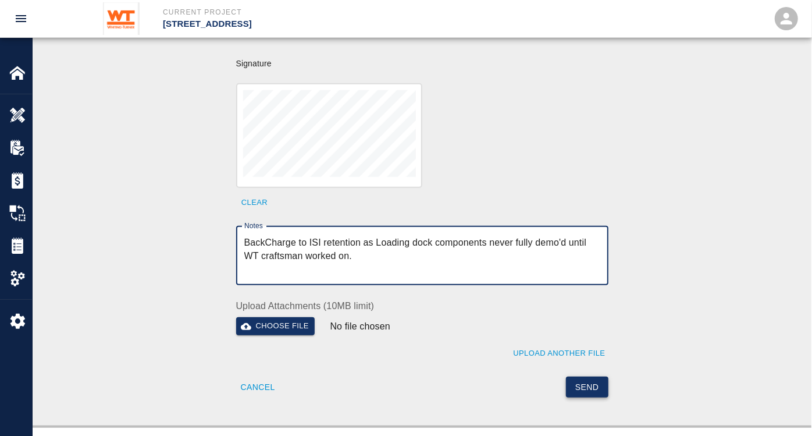
type textarea "BackCharge to ISI retention as Loading dock components never fully demo'd until…"
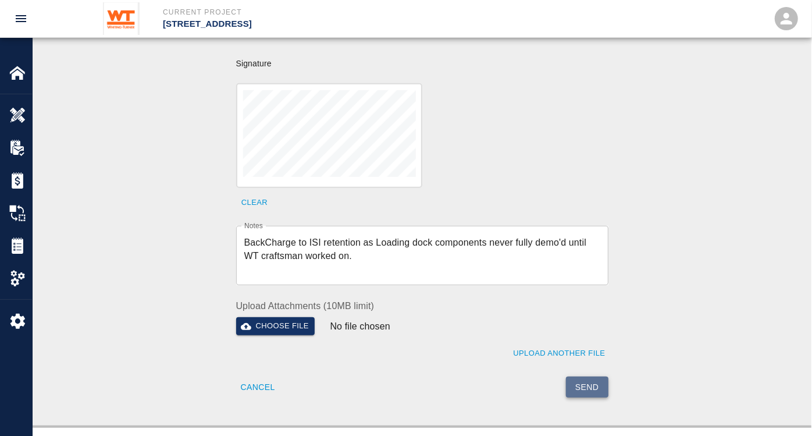
click at [592, 376] on button "Send" at bounding box center [587, 387] width 42 height 22
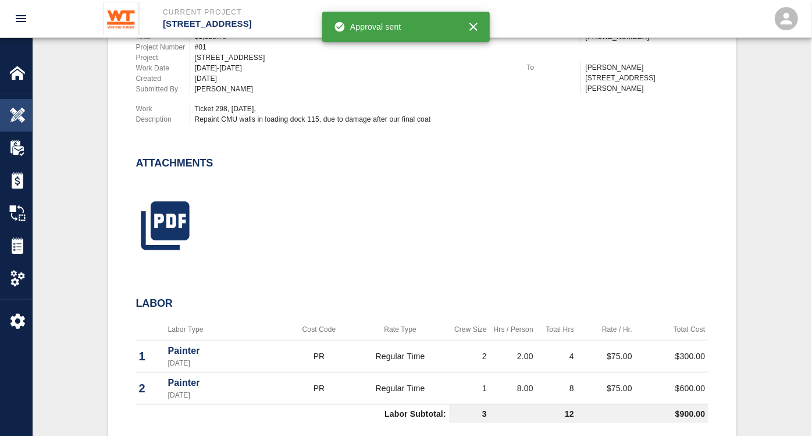
click at [15, 109] on img at bounding box center [17, 115] width 16 height 16
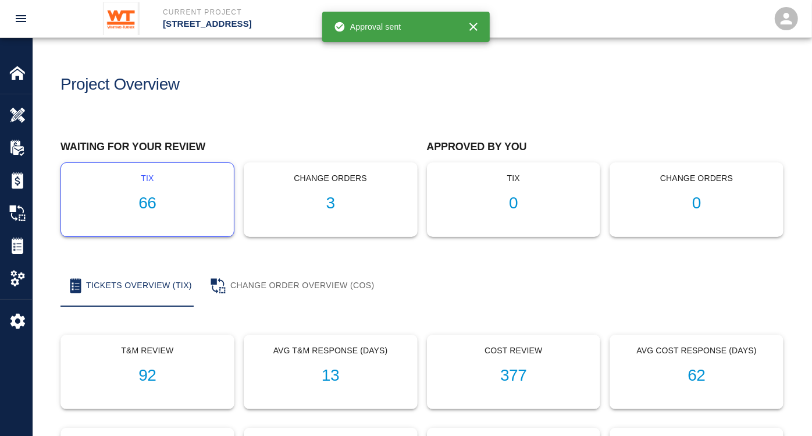
click at [151, 199] on h1 "66" at bounding box center [147, 203] width 154 height 19
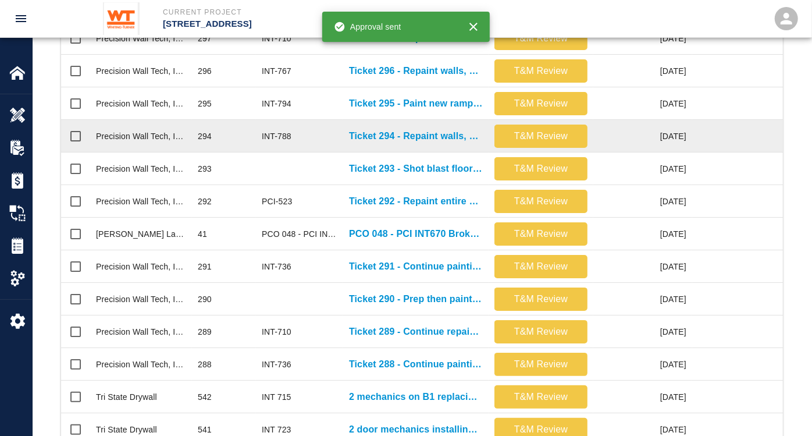
scroll to position [387, 0]
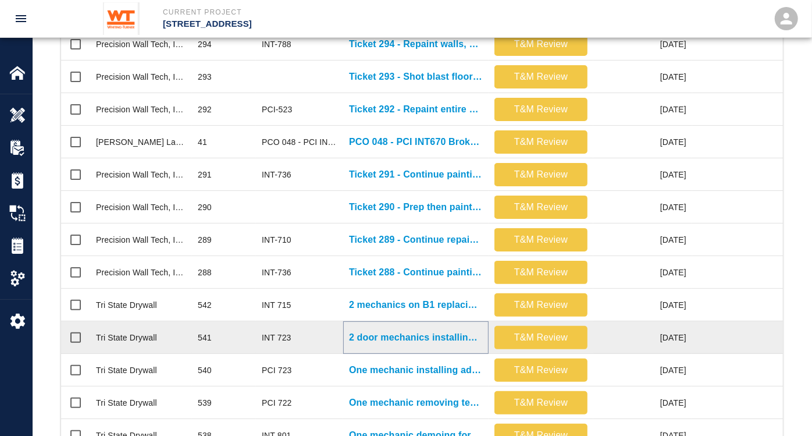
click at [439, 333] on p "2 door mechanics installing mullions at B1001-A/B" at bounding box center [416, 337] width 134 height 14
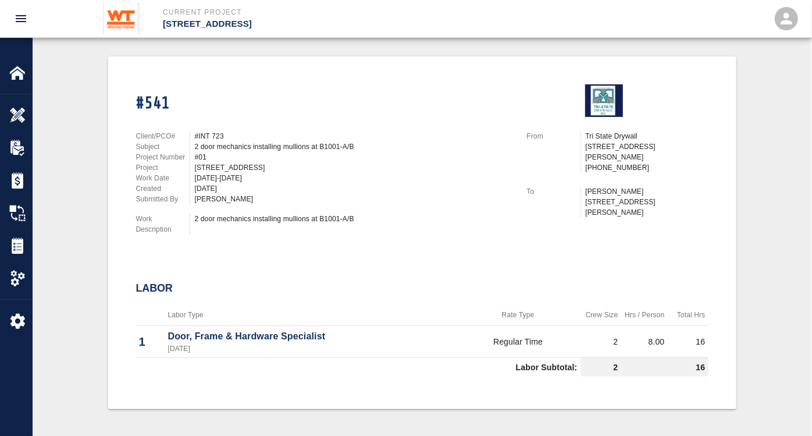
scroll to position [258, 0]
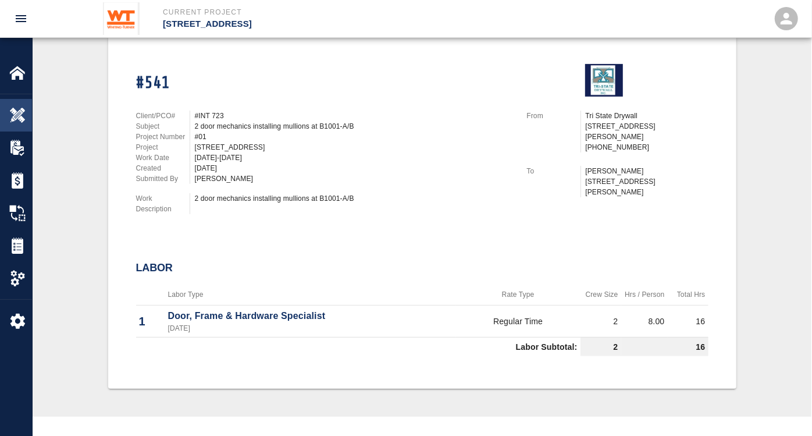
click at [18, 111] on img at bounding box center [17, 115] width 16 height 16
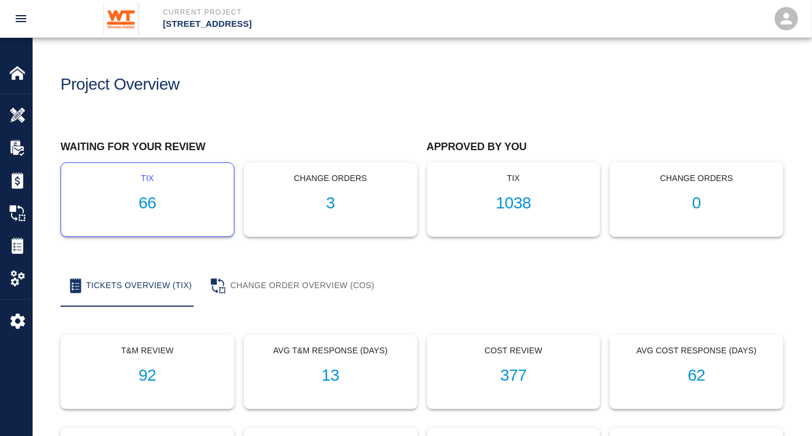
click at [143, 202] on h1 "66" at bounding box center [147, 203] width 154 height 19
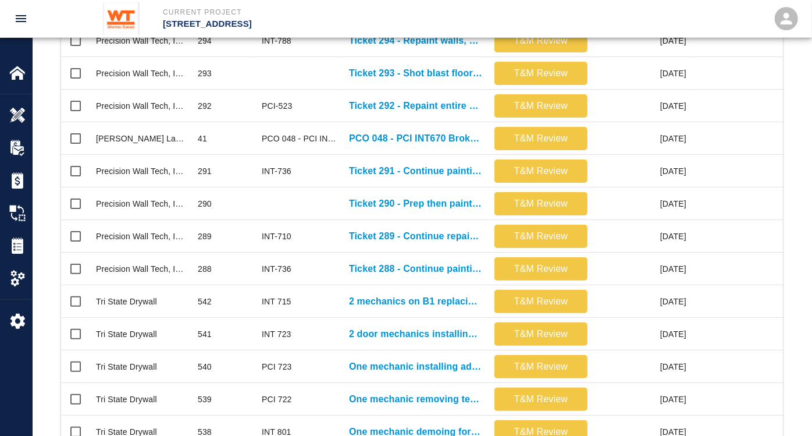
scroll to position [517, 0]
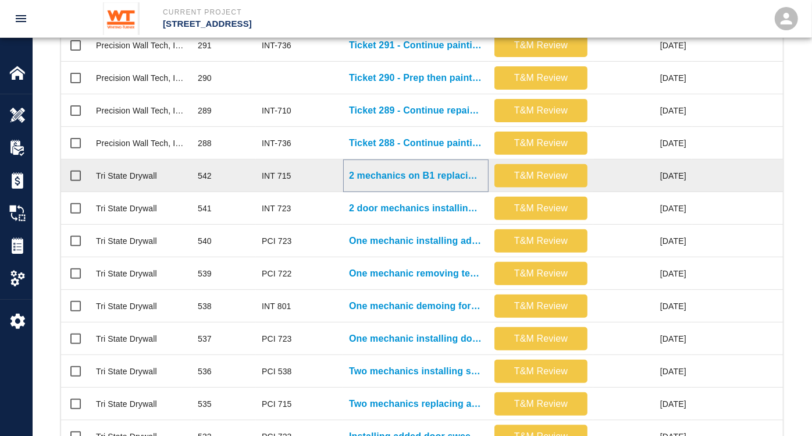
click at [428, 177] on p "2 mechanics on B1 replacing damaged ceiling tiles again" at bounding box center [416, 176] width 134 height 14
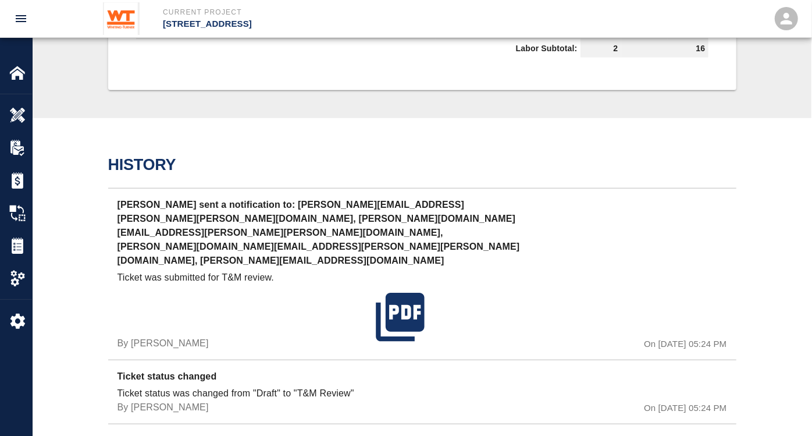
scroll to position [577, 0]
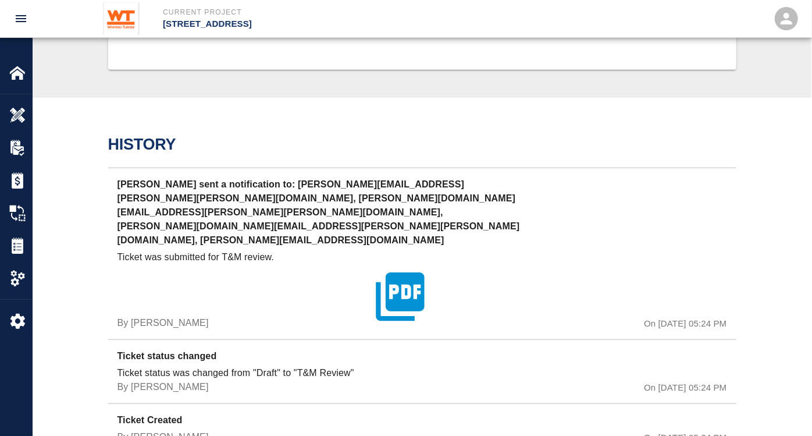
click at [404, 272] on icon "button" at bounding box center [400, 296] width 48 height 48
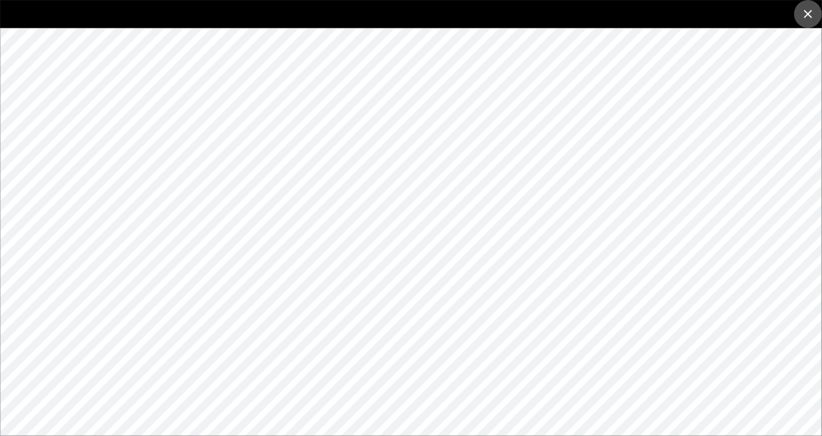
click at [808, 10] on icon "close" at bounding box center [808, 14] width 14 height 14
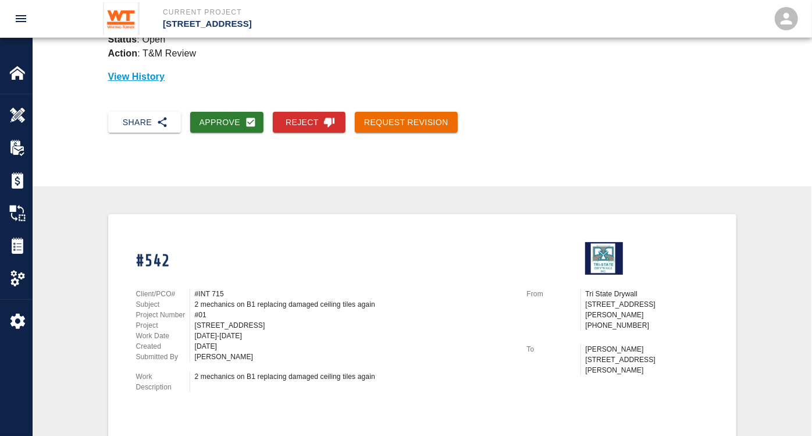
scroll to position [60, 0]
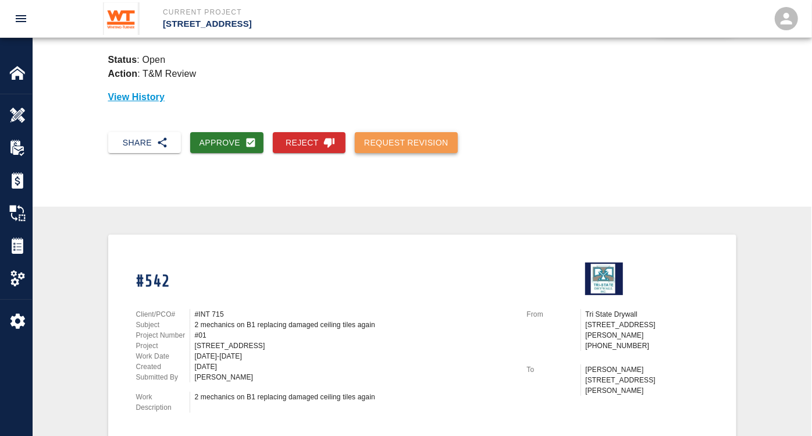
click at [426, 141] on button "Request Revision" at bounding box center [406, 143] width 103 height 22
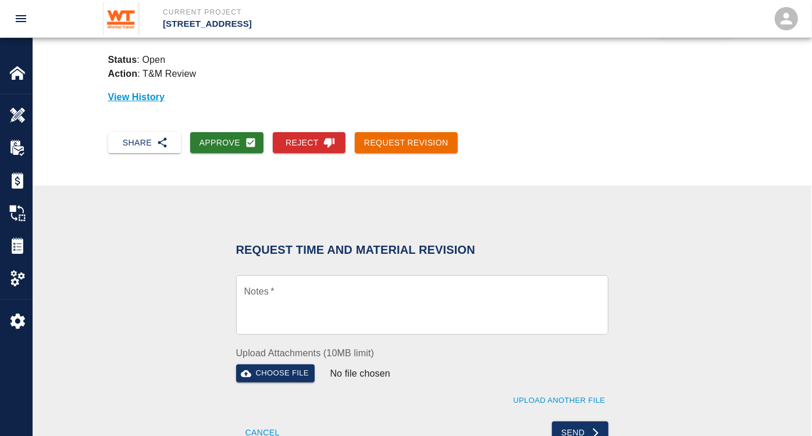
click at [318, 311] on textarea "Notes   *" at bounding box center [422, 305] width 356 height 40
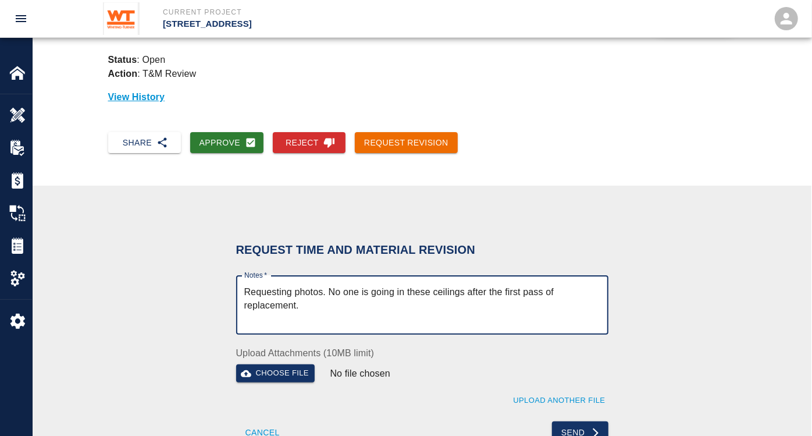
click at [357, 305] on textarea "Requesting photos. No one is going in these ceilings after the first pass of re…" at bounding box center [422, 305] width 356 height 40
drag, startPoint x: 367, startPoint y: 287, endPoint x: 328, endPoint y: 292, distance: 39.8
click at [328, 292] on textarea "Requesting photos. No one is going in these ceilings after the first pass of re…" at bounding box center [422, 305] width 356 height 40
click at [379, 304] on textarea "Requesting photos. Other trades are not going in these ceilings after the first…" at bounding box center [422, 305] width 356 height 40
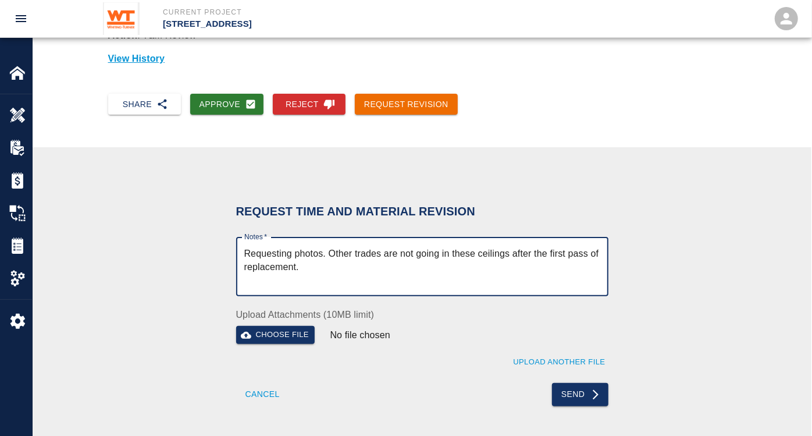
scroll to position [125, 0]
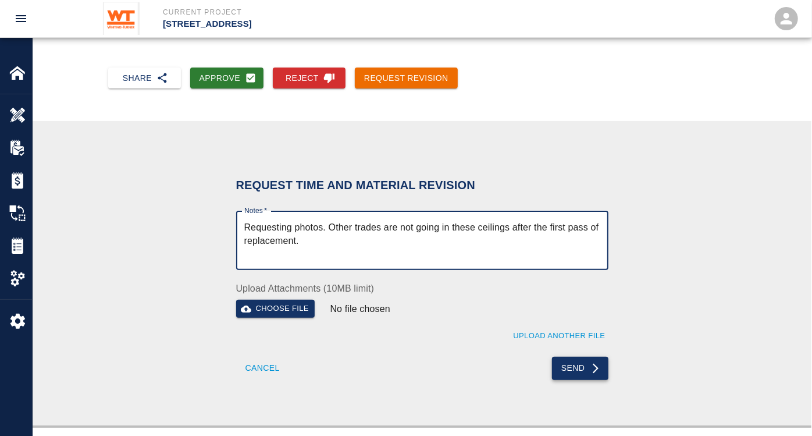
type textarea "Requesting photos. Other trades are not going in these ceilings after the first…"
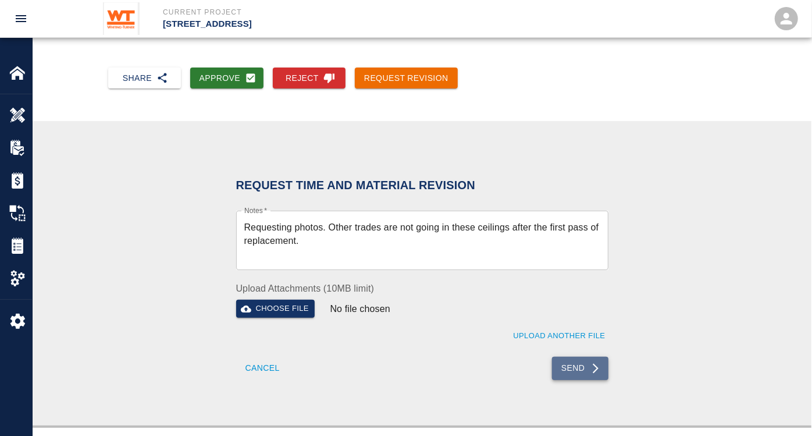
click at [590, 365] on icon "submit" at bounding box center [596, 368] width 12 height 12
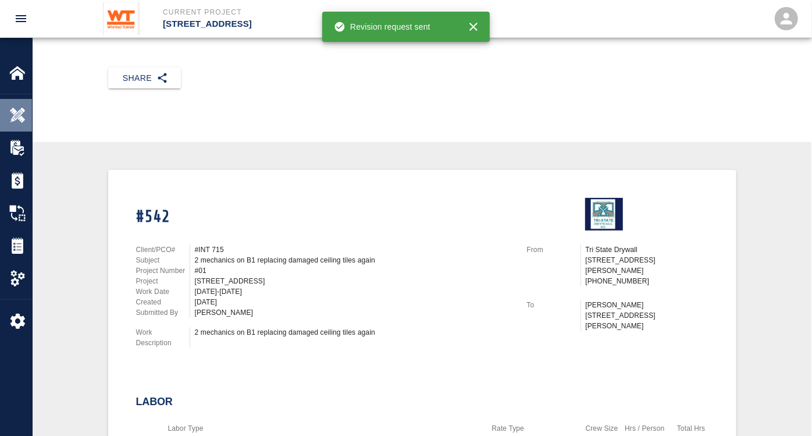
click at [16, 107] on img at bounding box center [17, 115] width 16 height 16
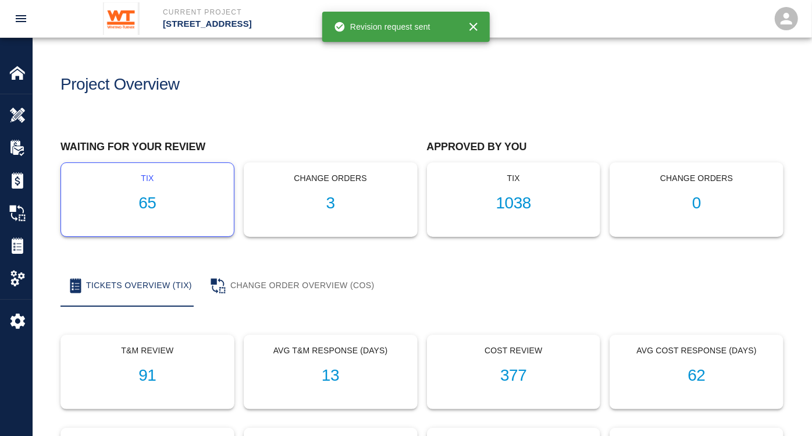
click at [148, 201] on h1 "65" at bounding box center [147, 203] width 154 height 19
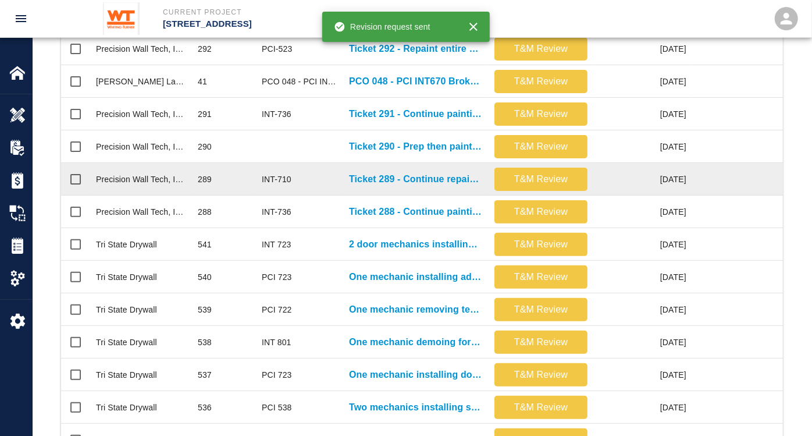
scroll to position [452, 0]
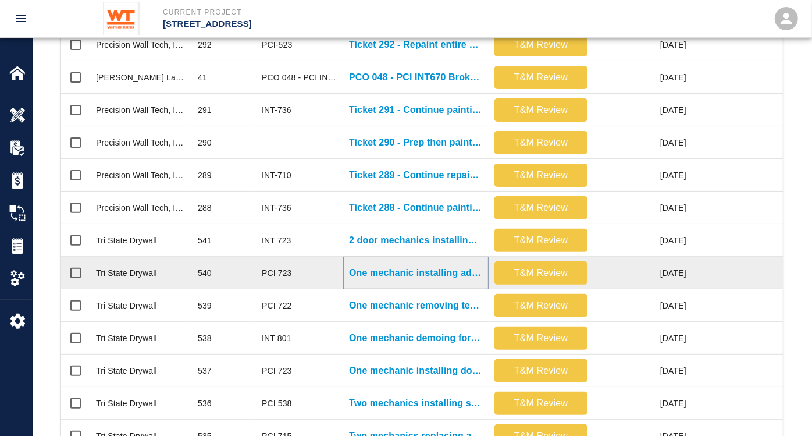
click at [425, 275] on p "One mechanic installing added door sweeps and gaskets on single..." at bounding box center [416, 273] width 134 height 14
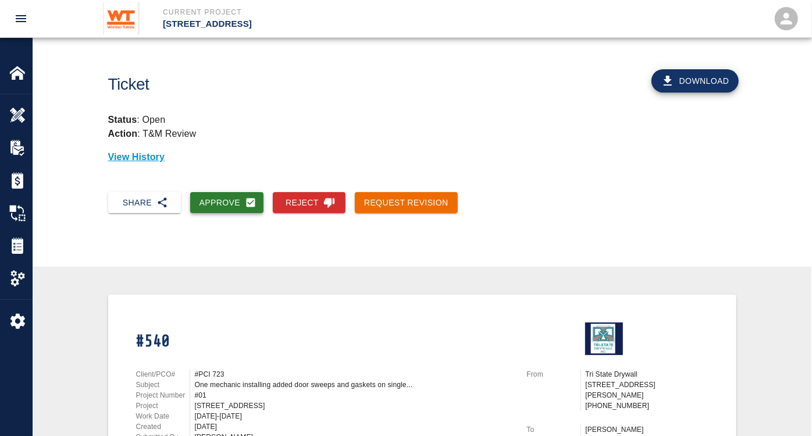
click at [223, 201] on button "Approve" at bounding box center [227, 203] width 74 height 22
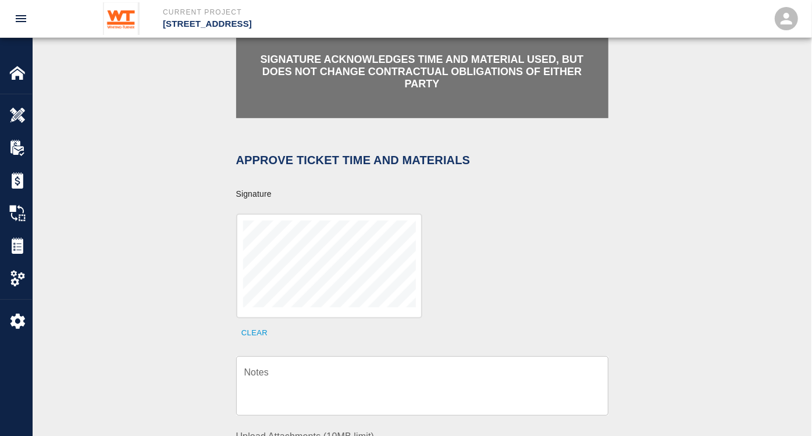
scroll to position [258, 0]
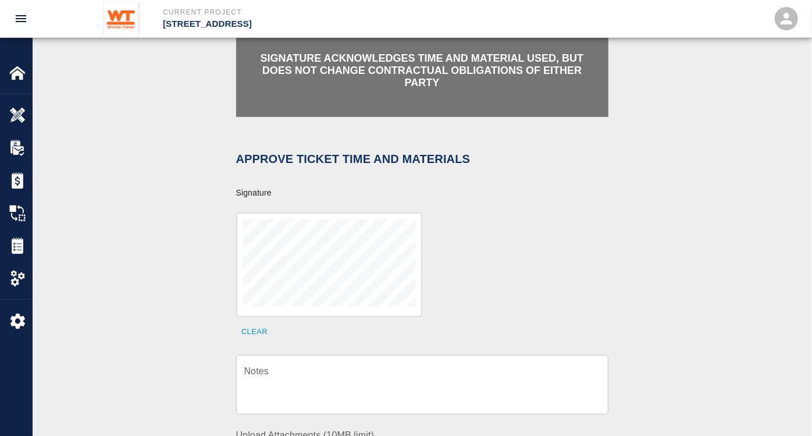
click at [323, 382] on textarea "Notes" at bounding box center [422, 385] width 356 height 40
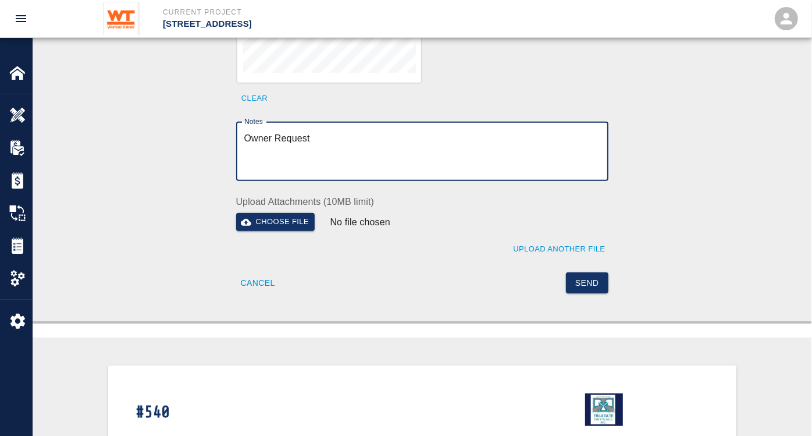
scroll to position [517, 0]
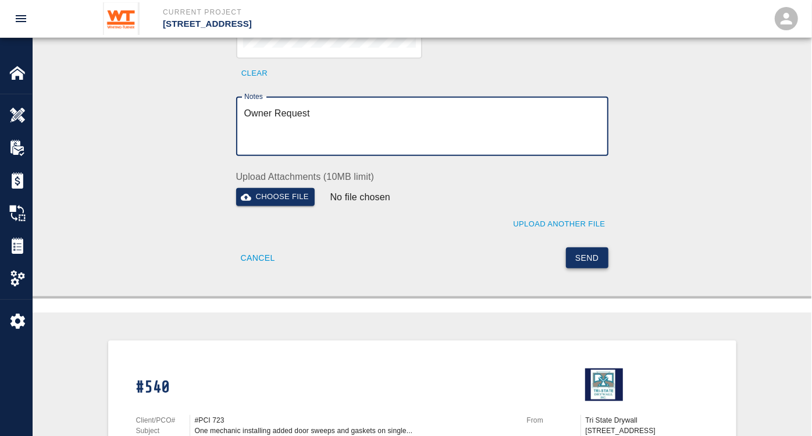
type textarea "Owner Request"
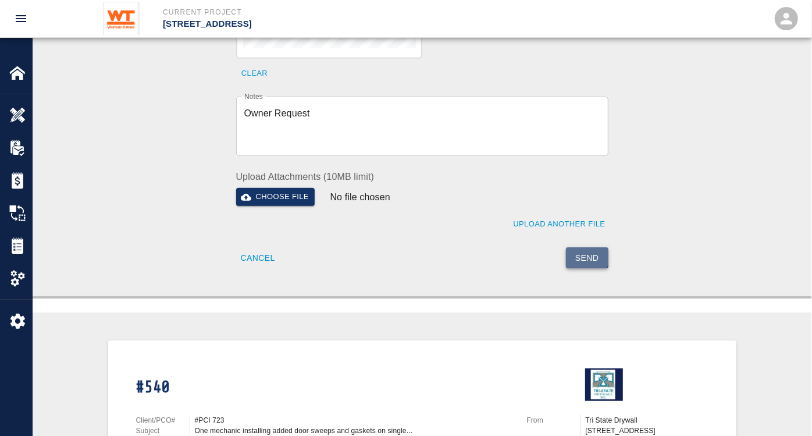
click at [584, 247] on button "Send" at bounding box center [587, 258] width 42 height 22
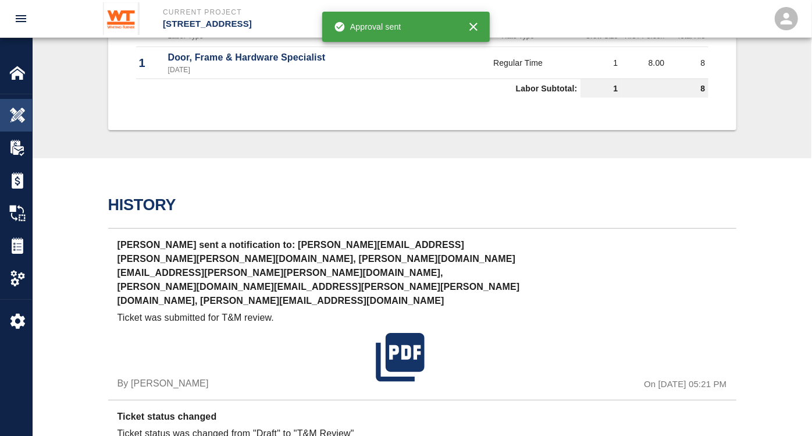
click at [11, 113] on img at bounding box center [17, 115] width 16 height 16
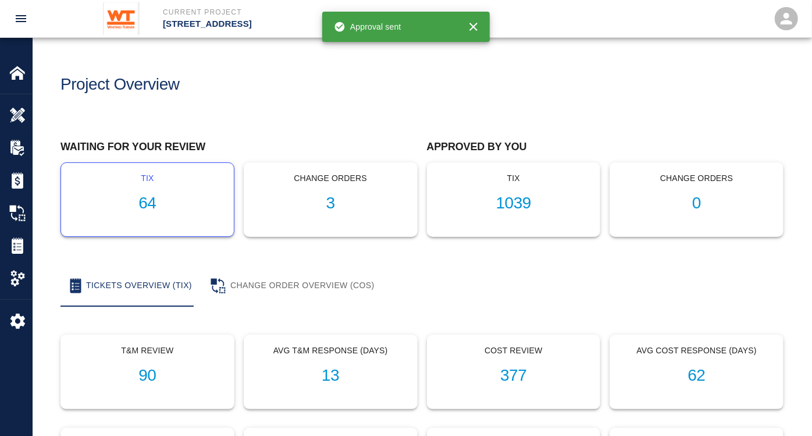
click at [145, 204] on h1 "64" at bounding box center [147, 203] width 154 height 19
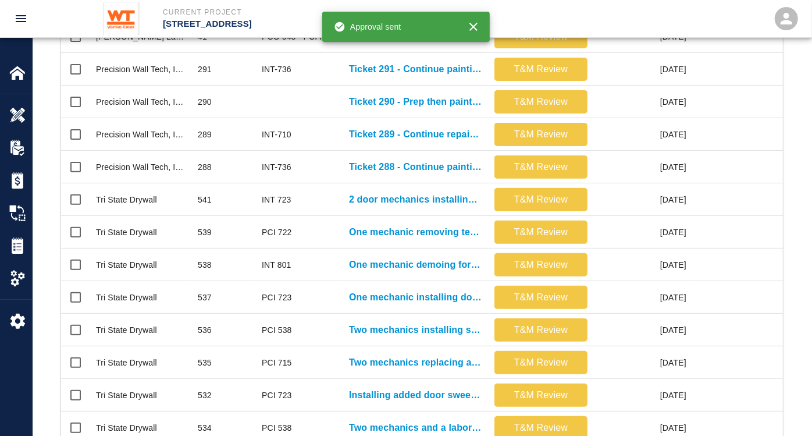
scroll to position [517, 0]
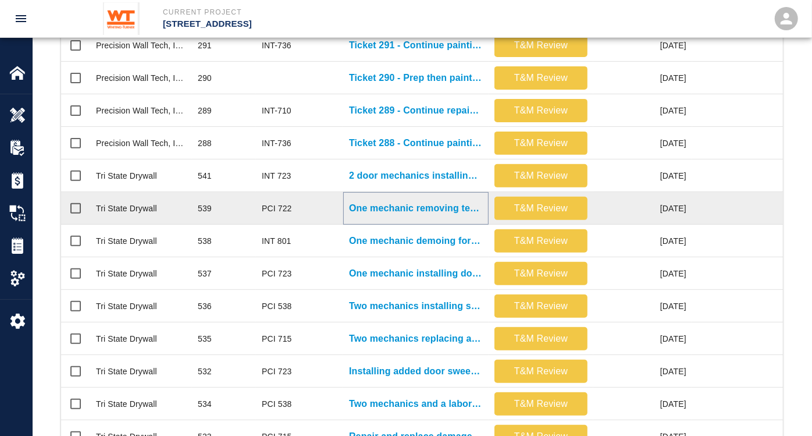
click at [379, 205] on p "One mechanic removing temp door and installing new door and..." at bounding box center [416, 208] width 134 height 14
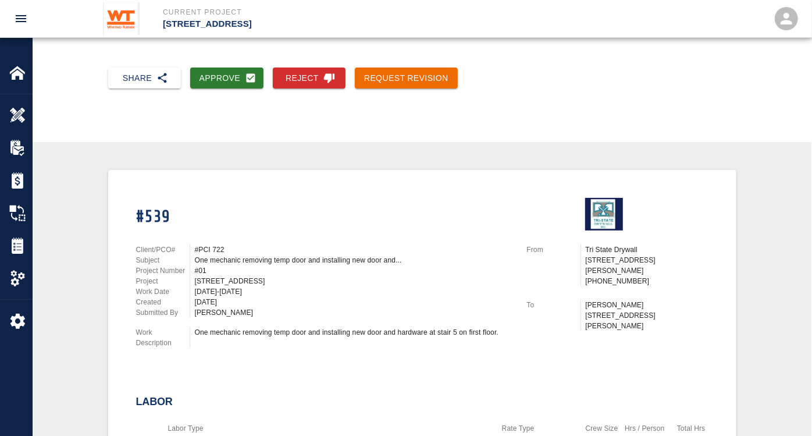
scroll to position [129, 0]
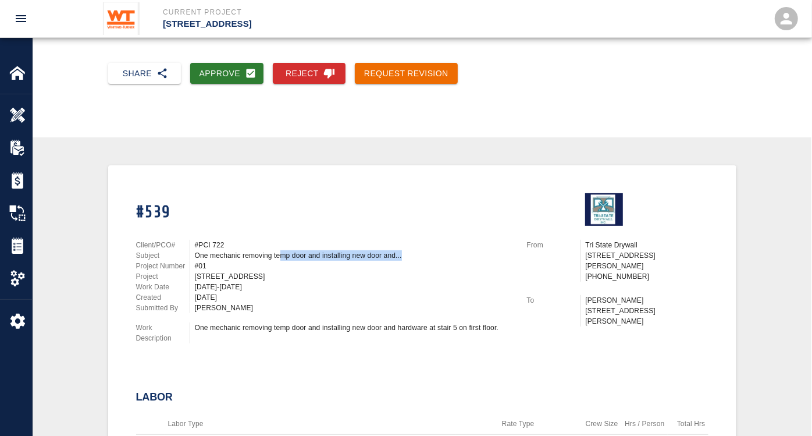
drag, startPoint x: 300, startPoint y: 251, endPoint x: 431, endPoint y: 253, distance: 130.9
click at [431, 253] on div "One mechanic removing temp door and installing new door and..." at bounding box center [354, 255] width 318 height 10
click at [350, 342] on div "Client/PCO# #PCI 722 Subject One mechanic removing temp door and installing new…" at bounding box center [317, 289] width 391 height 127
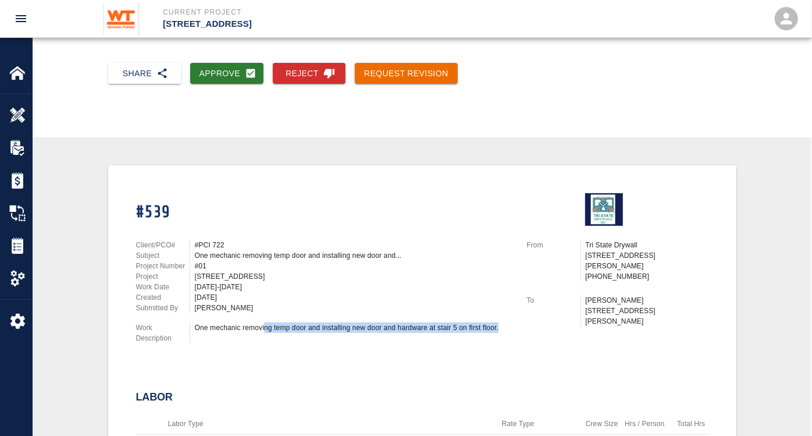
drag, startPoint x: 264, startPoint y: 326, endPoint x: 503, endPoint y: 334, distance: 239.2
click at [503, 334] on div "One mechanic removing temp door and installing new door and hardware at stair 5…" at bounding box center [351, 332] width 323 height 21
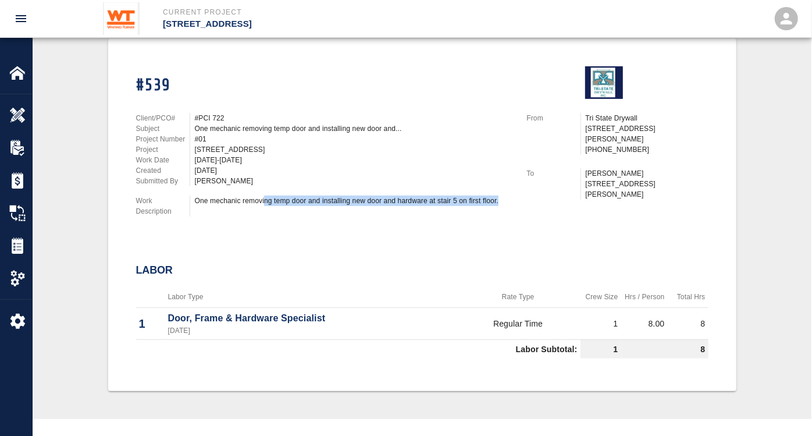
scroll to position [258, 0]
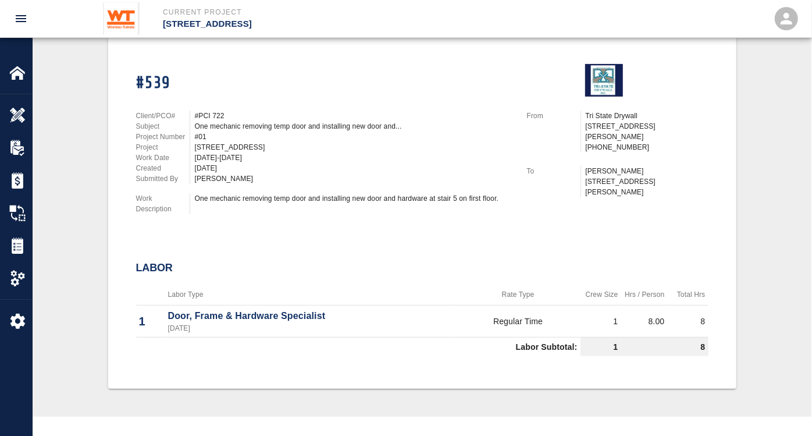
click at [310, 234] on div "#539 Client/PCO# #PCI 722 Subject One mechanic removing temp door and installin…" at bounding box center [422, 205] width 572 height 311
drag, startPoint x: 206, startPoint y: 196, endPoint x: 506, endPoint y: 201, distance: 299.7
click at [506, 201] on div "One mechanic removing temp door and installing new door and hardware at stair 5…" at bounding box center [354, 198] width 318 height 10
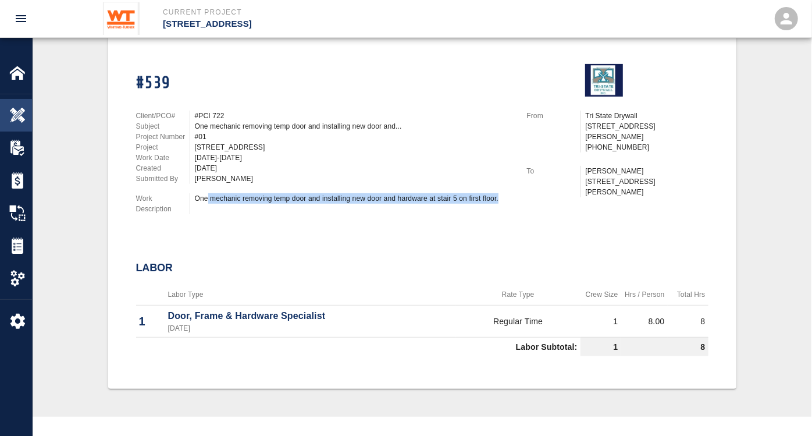
click at [16, 116] on img at bounding box center [17, 115] width 16 height 16
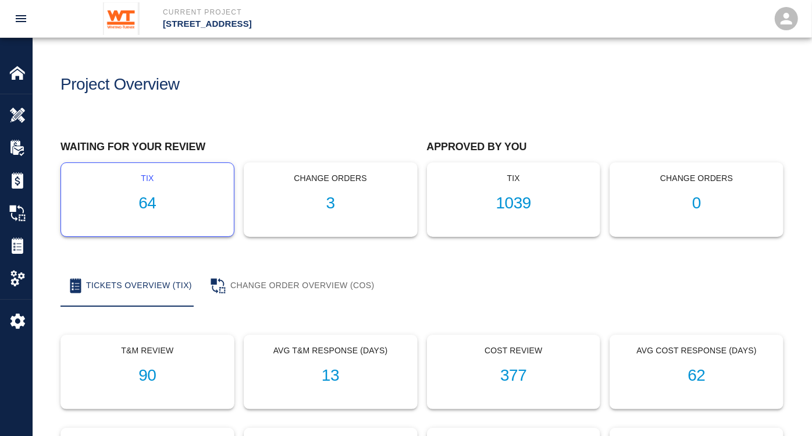
click at [134, 203] on h1 "64" at bounding box center [147, 203] width 154 height 19
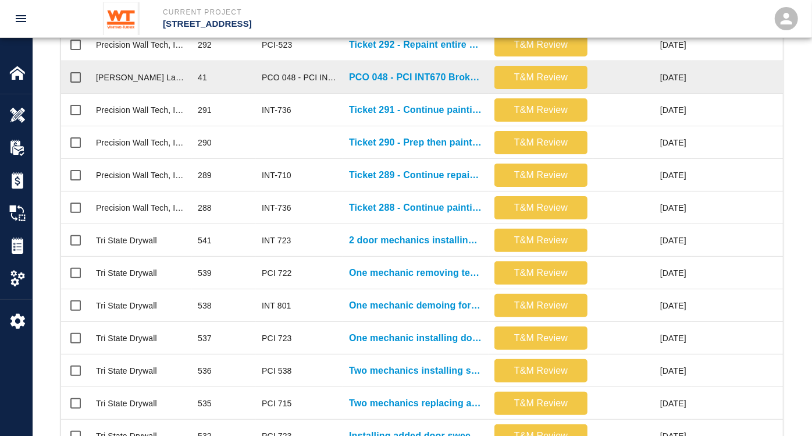
scroll to position [517, 0]
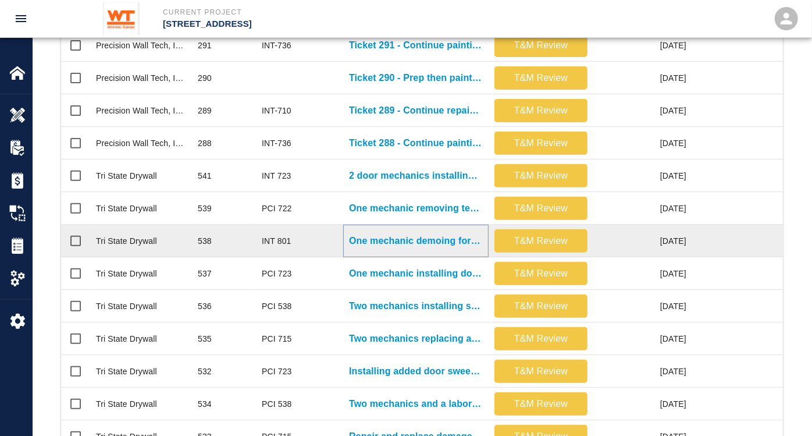
click at [398, 242] on p "One mechanic demoing for install of new shade pocket and..." at bounding box center [416, 241] width 134 height 14
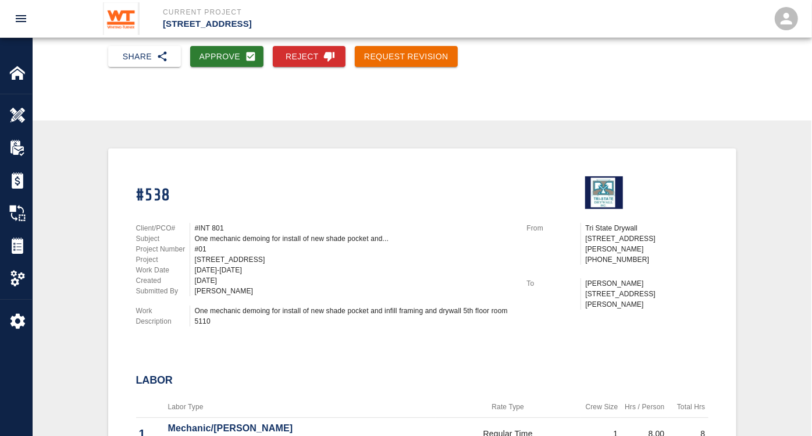
scroll to position [194, 0]
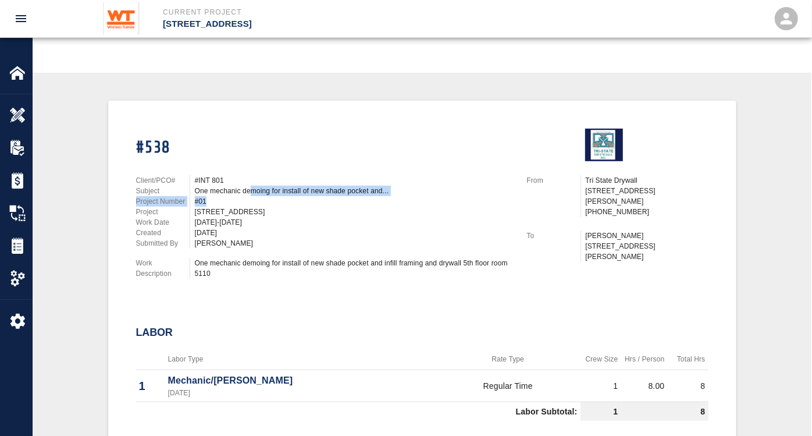
drag, startPoint x: 252, startPoint y: 188, endPoint x: 410, endPoint y: 194, distance: 157.8
click at [410, 194] on div "Client/PCO# #INT 801 Subject One mechanic demoing for install of new shade pock…" at bounding box center [324, 211] width 377 height 73
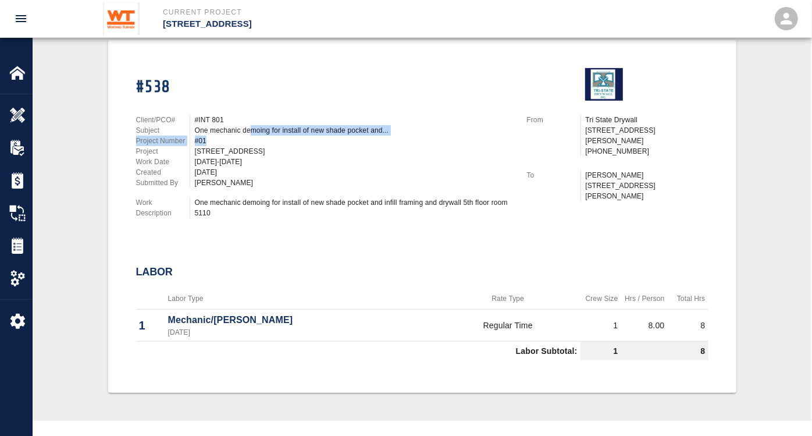
scroll to position [0, 0]
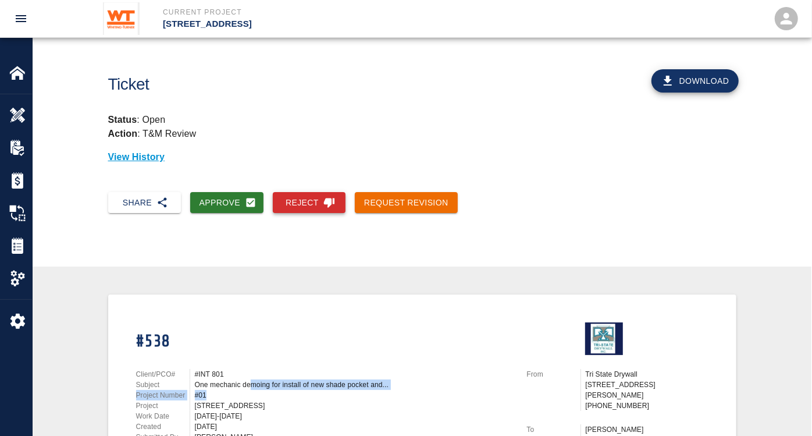
click at [298, 204] on button "Reject" at bounding box center [309, 203] width 73 height 22
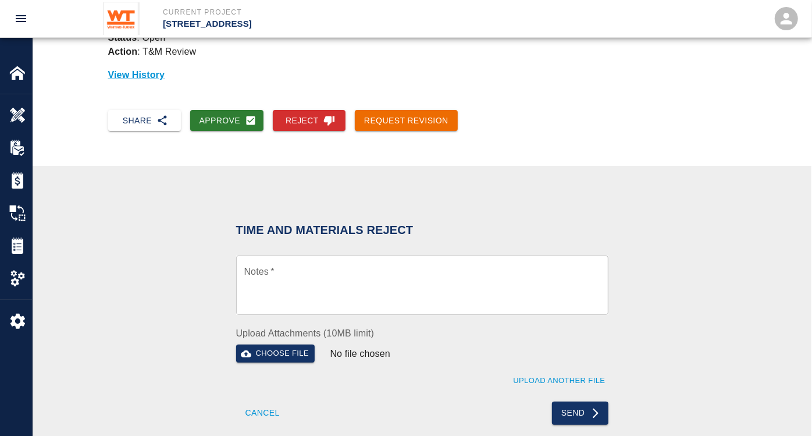
scroll to position [129, 0]
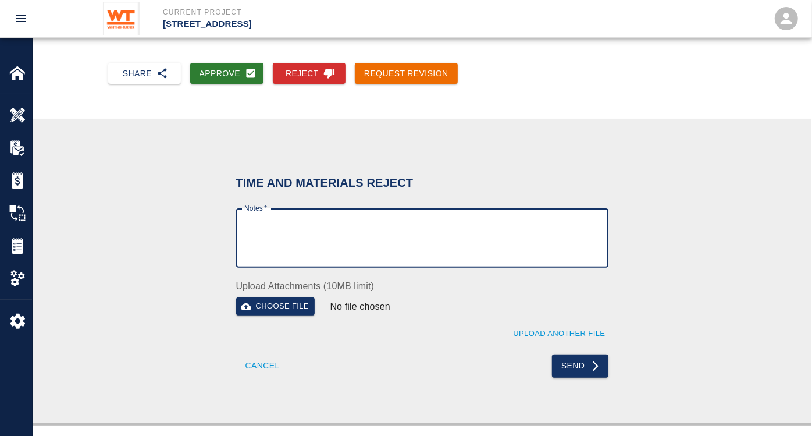
drag, startPoint x: 280, startPoint y: 243, endPoint x: 292, endPoint y: 239, distance: 12.3
click at [280, 243] on textarea "Notes   *" at bounding box center [422, 238] width 356 height 40
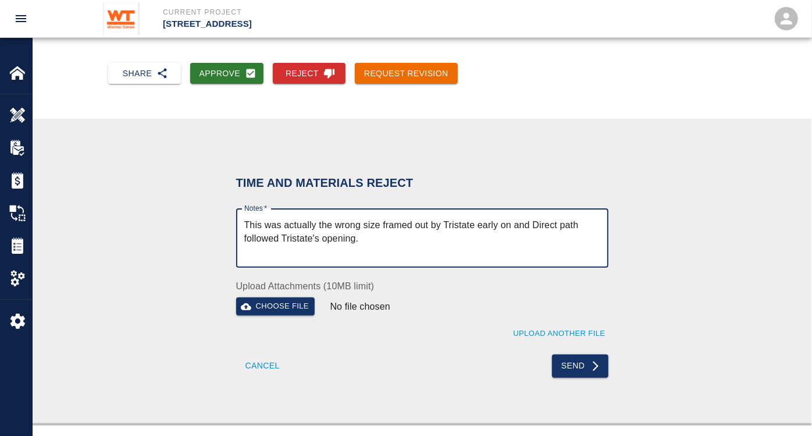
click at [475, 241] on textarea "This was actually the wrong size framed out by Tristate early on and Direct pat…" at bounding box center [422, 238] width 356 height 40
drag, startPoint x: 512, startPoint y: 224, endPoint x: 479, endPoint y: 227, distance: 33.3
click at [479, 227] on textarea "This was actually the wrong size framed out by Tristate early on and Direct pat…" at bounding box center [422, 238] width 356 height 40
click at [522, 240] on textarea "This was actually the wrong size framed out by Tristate on the original bulkhea…" at bounding box center [422, 238] width 356 height 40
type textarea "This was actually the wrong size framed out by Tristate on the original bulkhea…"
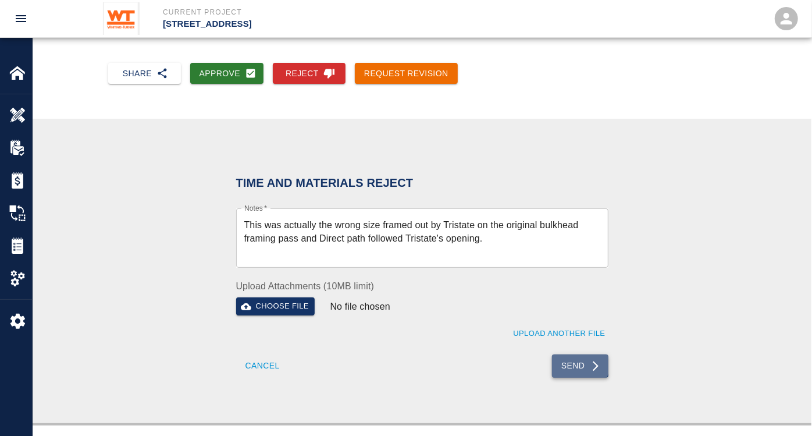
click at [573, 361] on button "Send" at bounding box center [580, 365] width 56 height 23
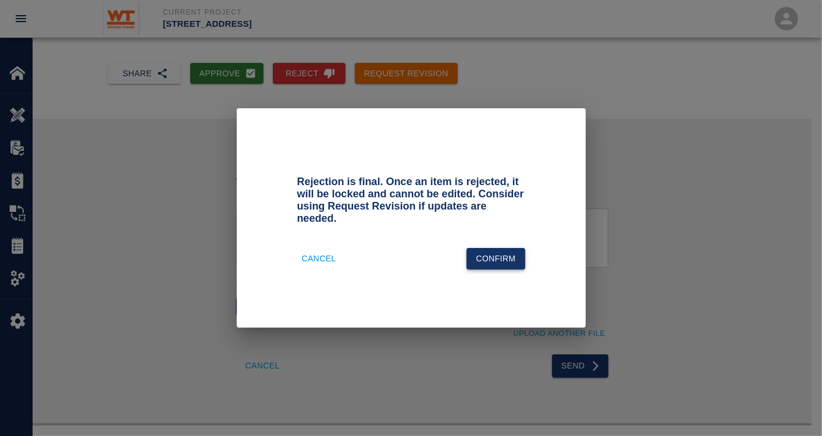
click at [495, 255] on button "Confirm" at bounding box center [496, 259] width 58 height 22
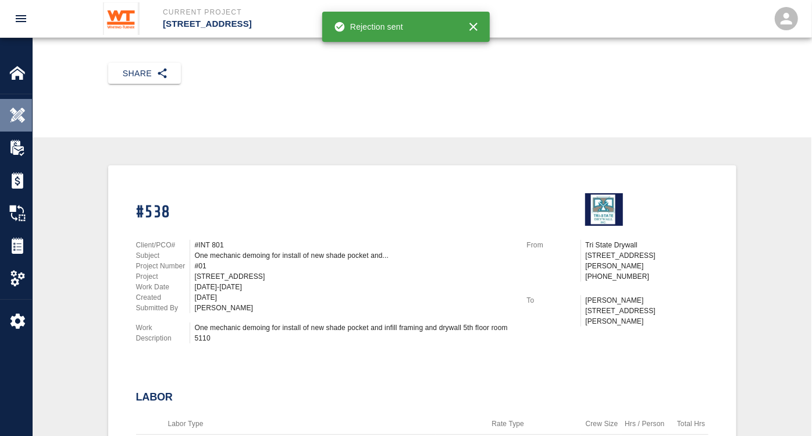
click at [21, 115] on img at bounding box center [17, 115] width 16 height 16
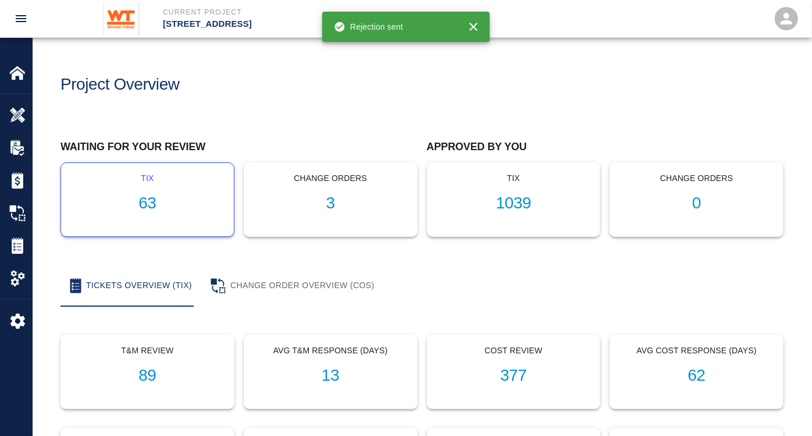
click at [154, 201] on h1 "63" at bounding box center [147, 203] width 154 height 19
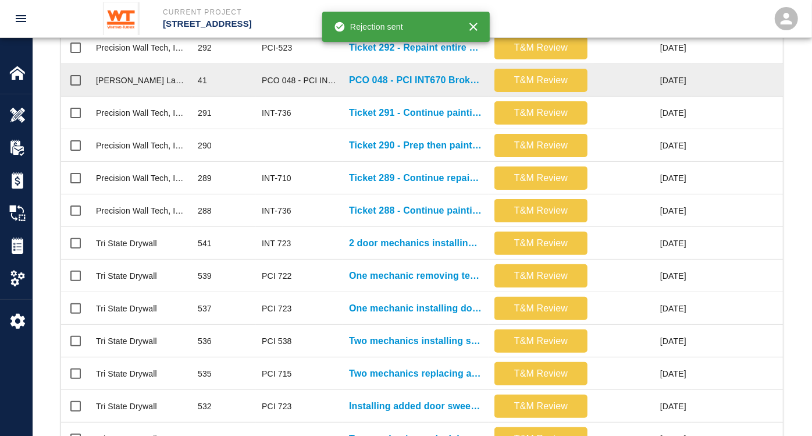
scroll to position [452, 0]
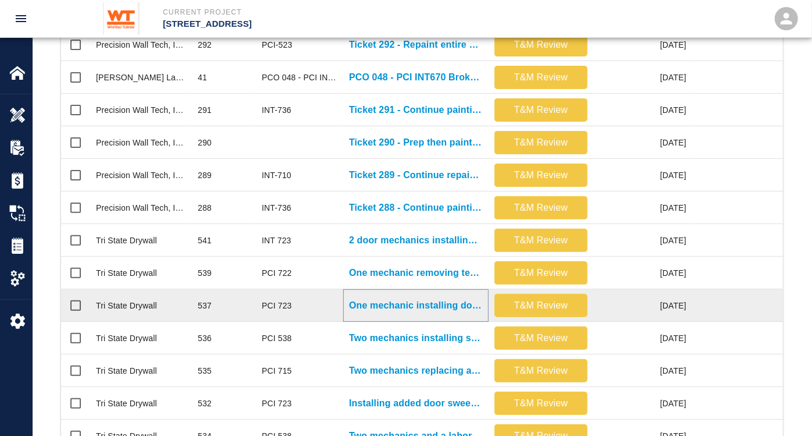
click at [383, 306] on p "One mechanic installing door sweeps and gaskets added in single..." at bounding box center [416, 305] width 134 height 14
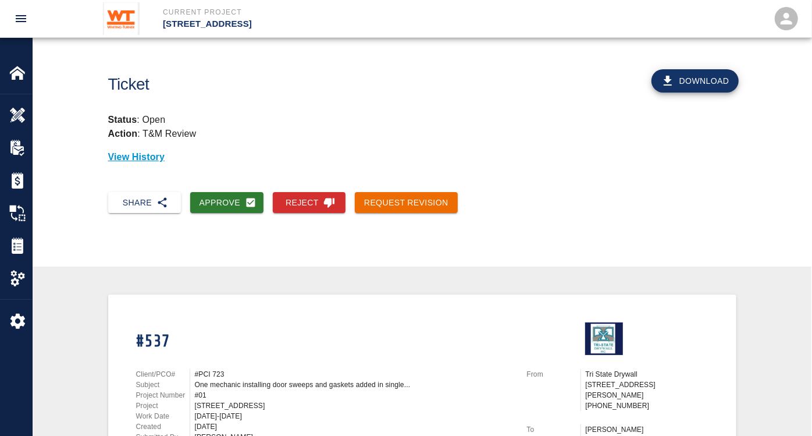
scroll to position [129, 0]
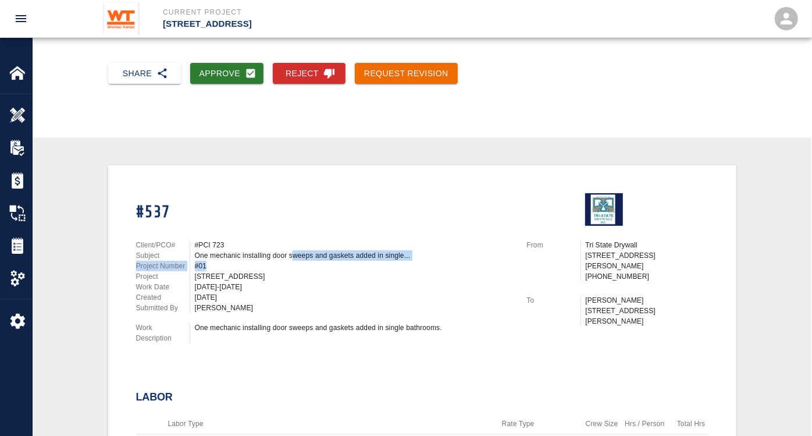
drag, startPoint x: 293, startPoint y: 252, endPoint x: 396, endPoint y: 259, distance: 103.8
click at [396, 259] on div "Client/PCO# #PCI 723 Subject One mechanic installing door sweeps and gaskets ad…" at bounding box center [324, 276] width 377 height 73
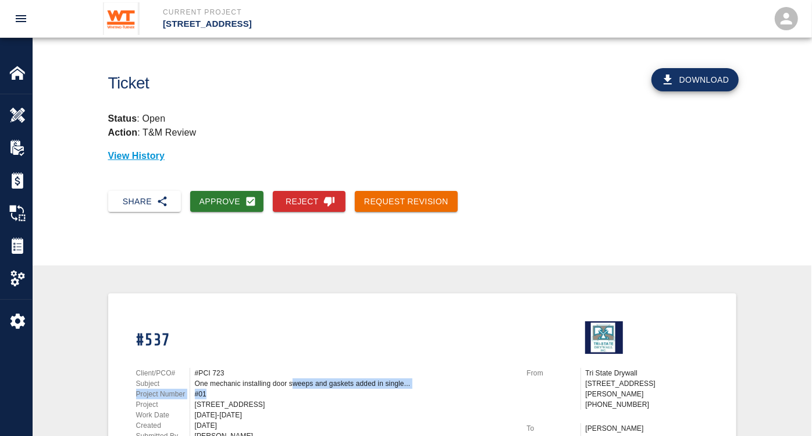
scroll to position [0, 0]
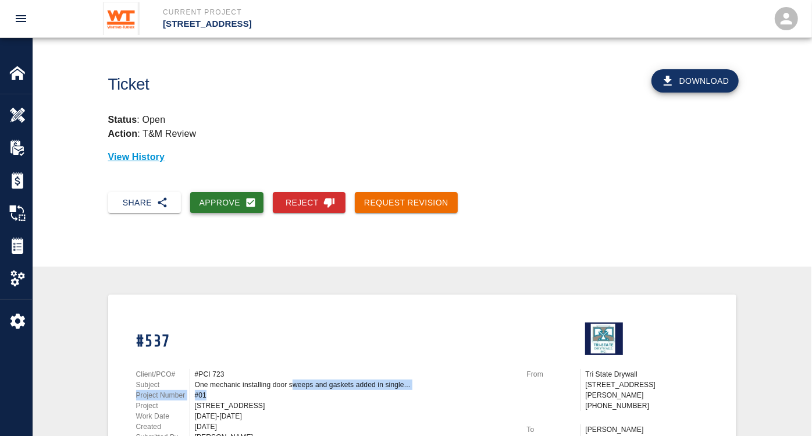
click at [219, 204] on button "Approve" at bounding box center [227, 203] width 74 height 22
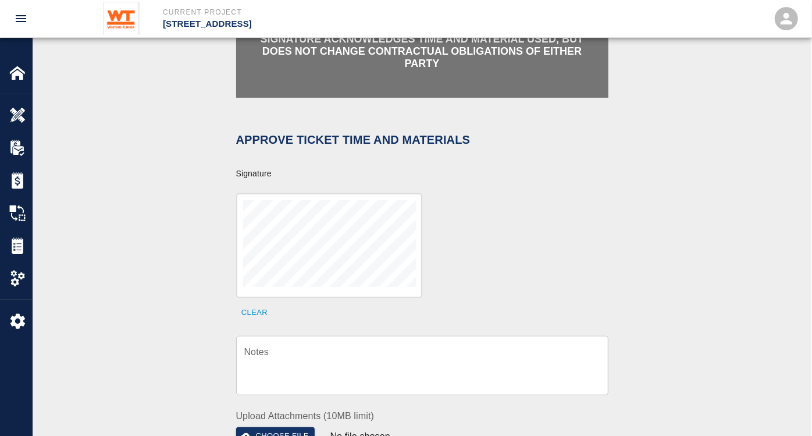
scroll to position [323, 0]
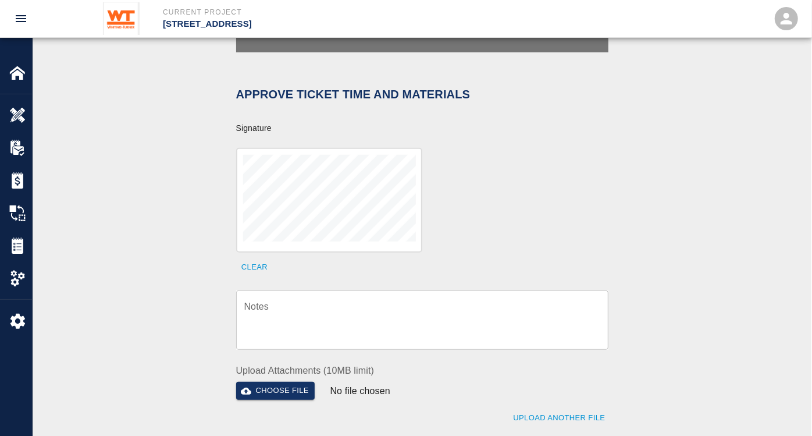
click at [360, 300] on textarea "Notes" at bounding box center [422, 320] width 356 height 40
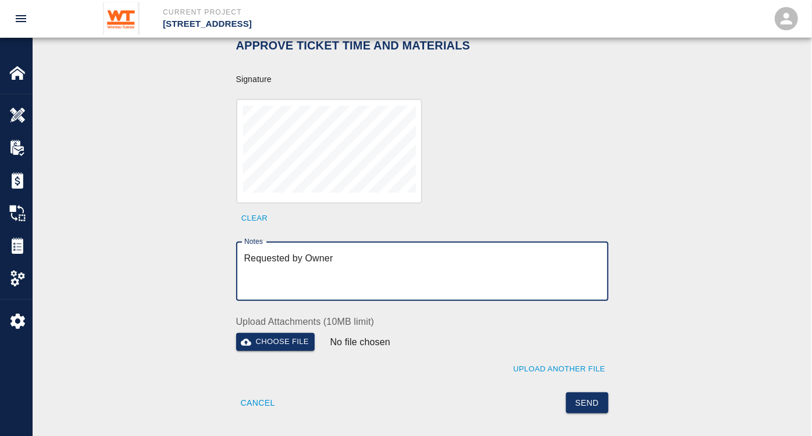
scroll to position [452, 0]
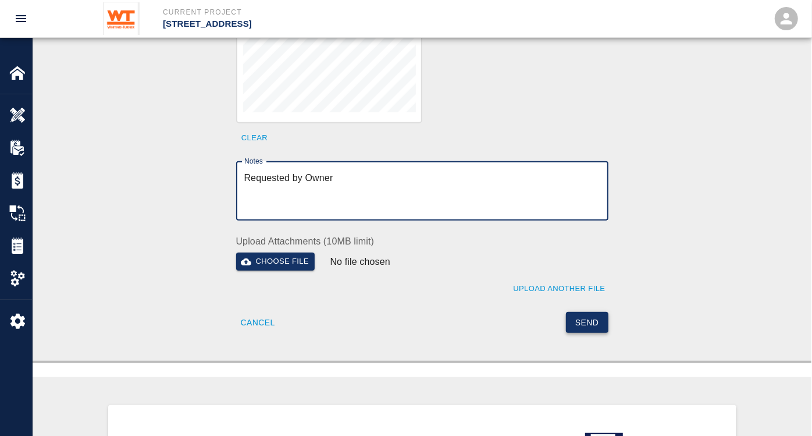
type textarea "Requested by Owner"
click at [582, 314] on button "Send" at bounding box center [587, 323] width 42 height 22
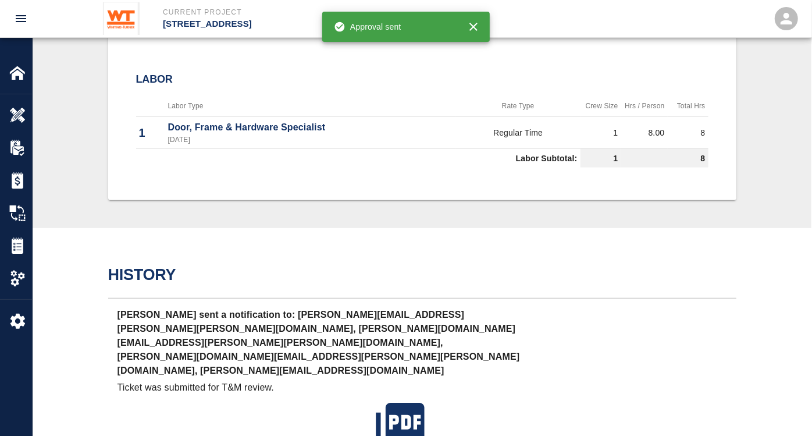
scroll to position [0, 0]
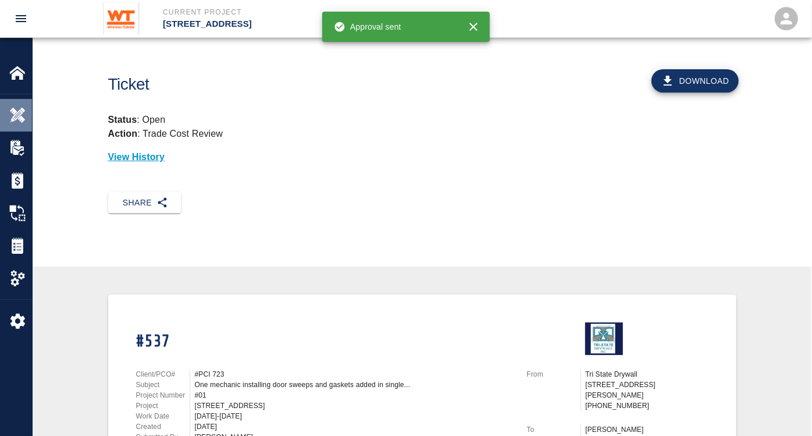
click at [20, 118] on img at bounding box center [17, 115] width 16 height 16
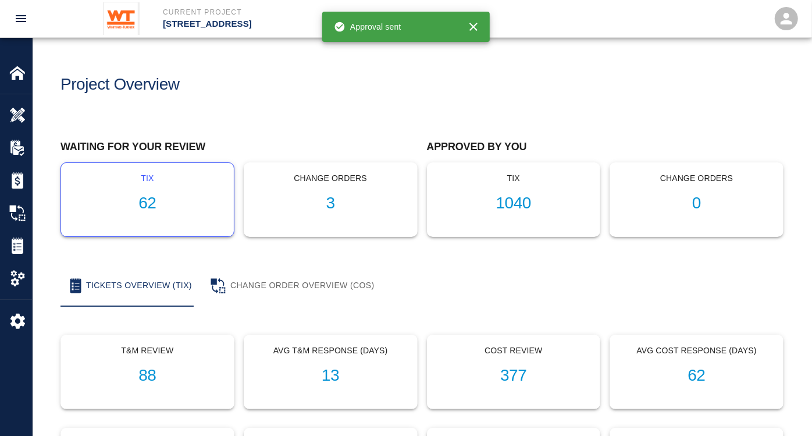
click at [152, 204] on h1 "62" at bounding box center [147, 203] width 154 height 19
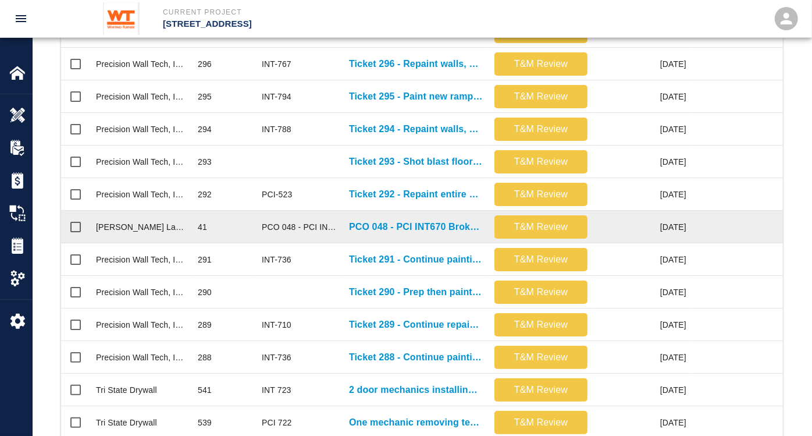
scroll to position [323, 0]
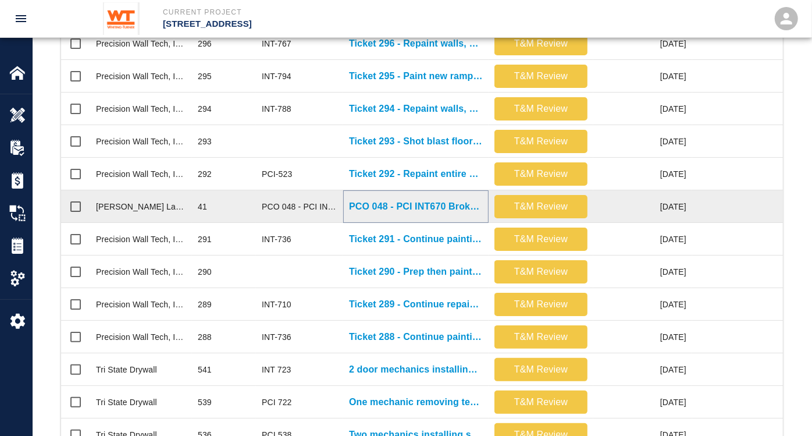
click at [421, 205] on p "PCO 048 - PCI INT670 Broken Pavers by other trades Part 2" at bounding box center [416, 207] width 134 height 14
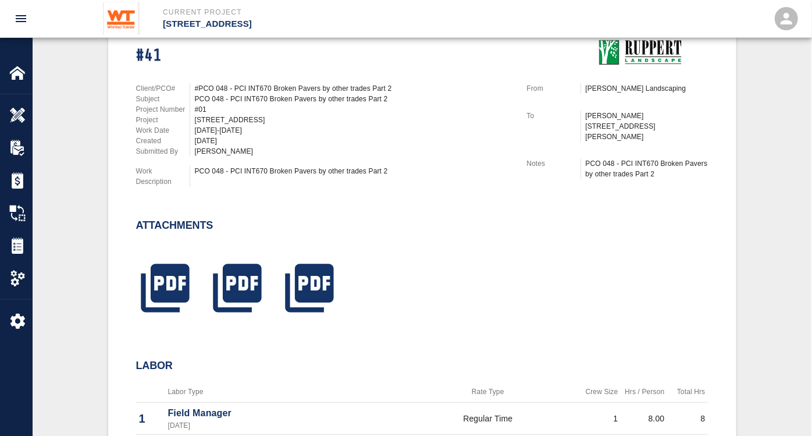
scroll to position [274, 0]
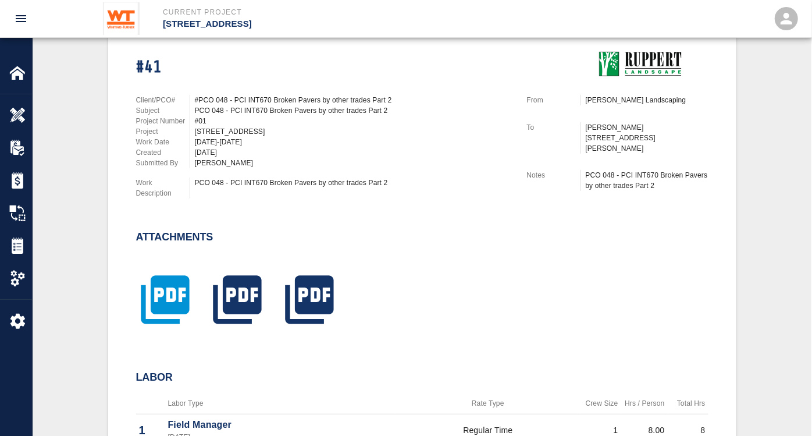
click at [170, 298] on icon "button" at bounding box center [165, 300] width 58 height 58
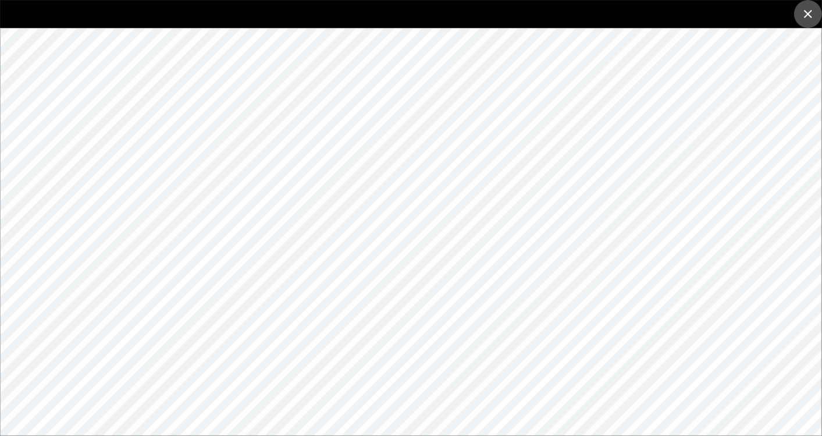
click at [807, 16] on icon "close" at bounding box center [808, 14] width 14 height 14
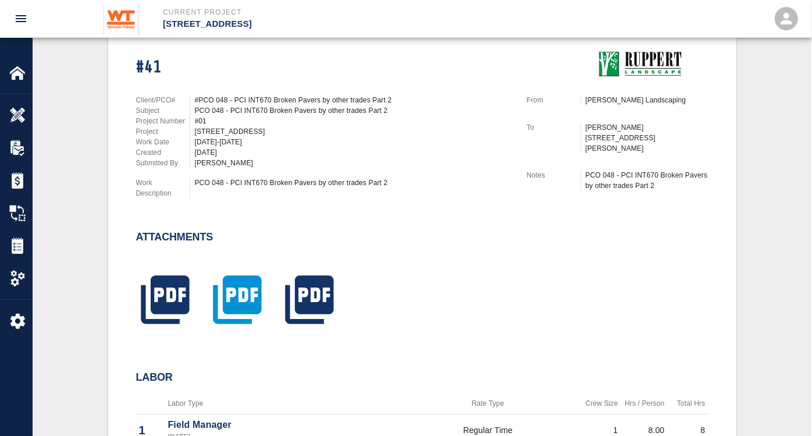
click at [229, 296] on icon "button" at bounding box center [237, 300] width 58 height 58
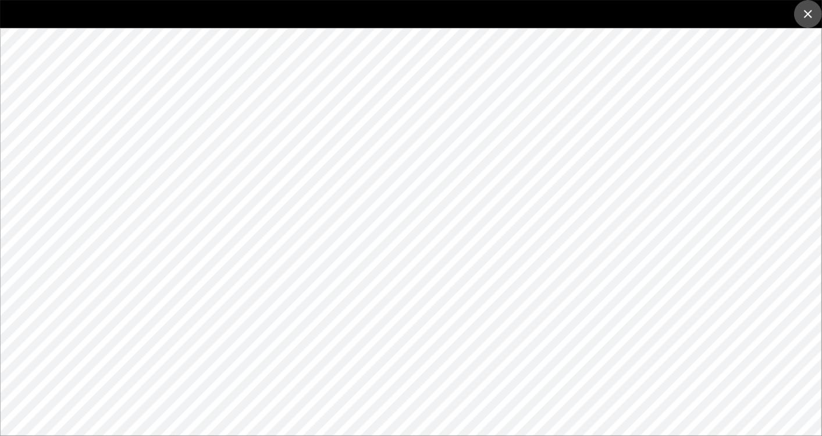
click at [809, 15] on icon "close" at bounding box center [808, 14] width 14 height 14
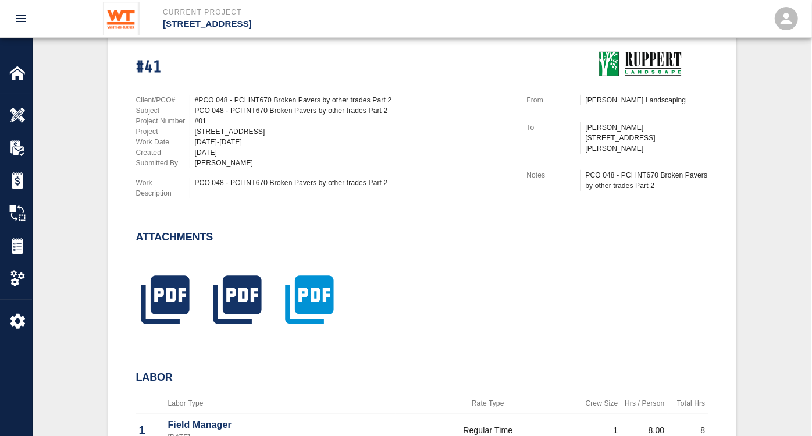
click at [332, 291] on icon "button" at bounding box center [309, 299] width 48 height 48
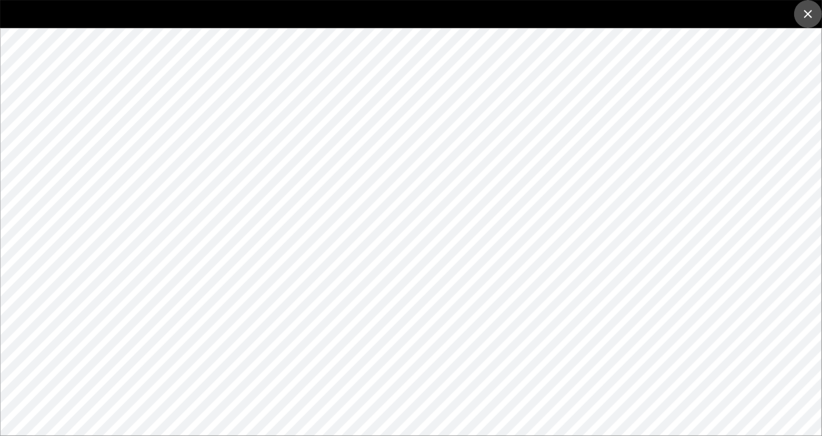
click at [806, 15] on icon "close" at bounding box center [808, 14] width 14 height 14
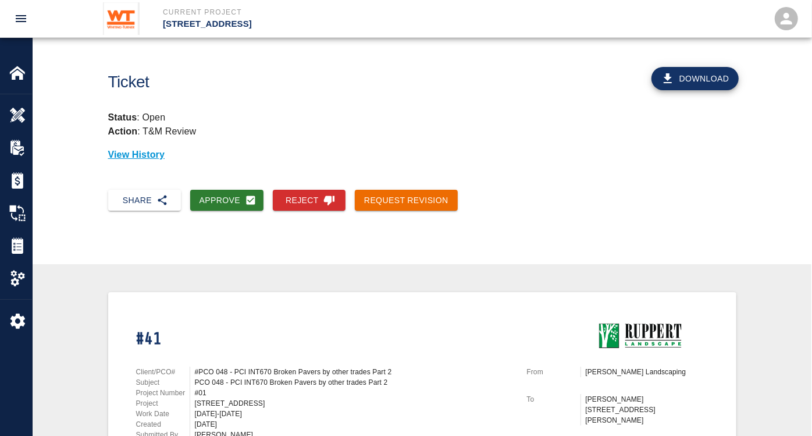
scroll to position [0, 0]
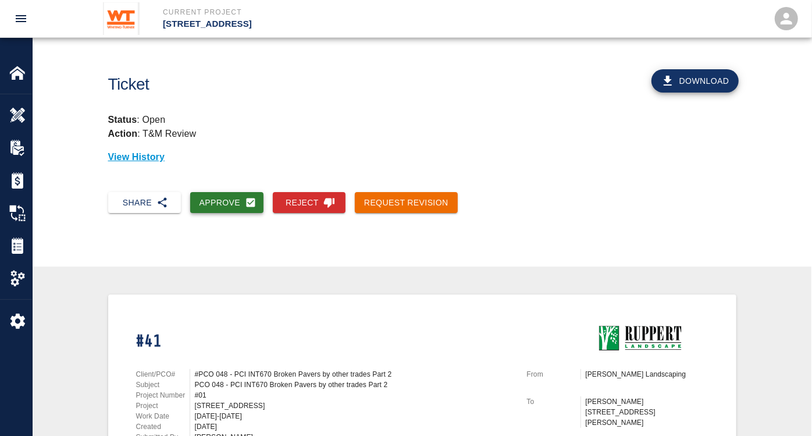
click at [229, 205] on button "Approve" at bounding box center [227, 203] width 74 height 22
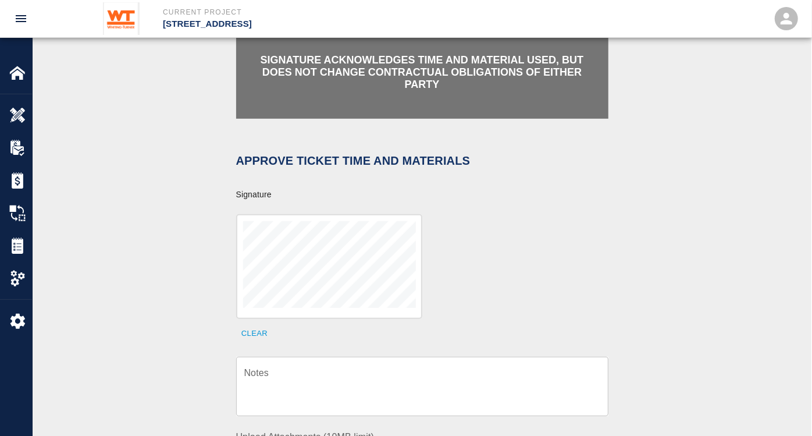
scroll to position [258, 0]
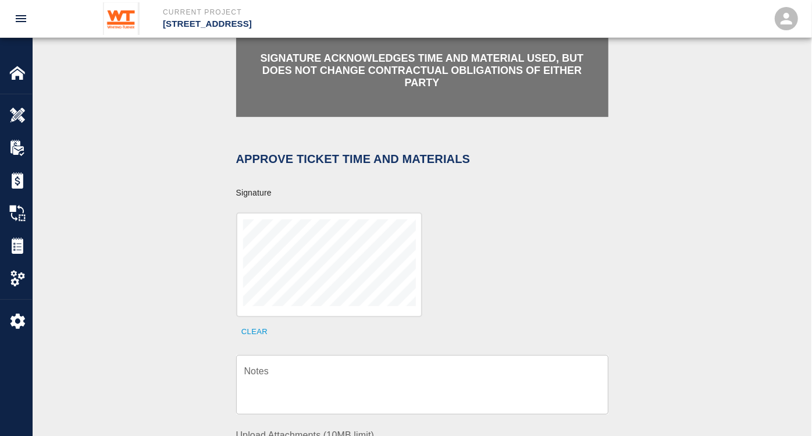
click at [369, 365] on textarea "Notes" at bounding box center [422, 385] width 356 height 40
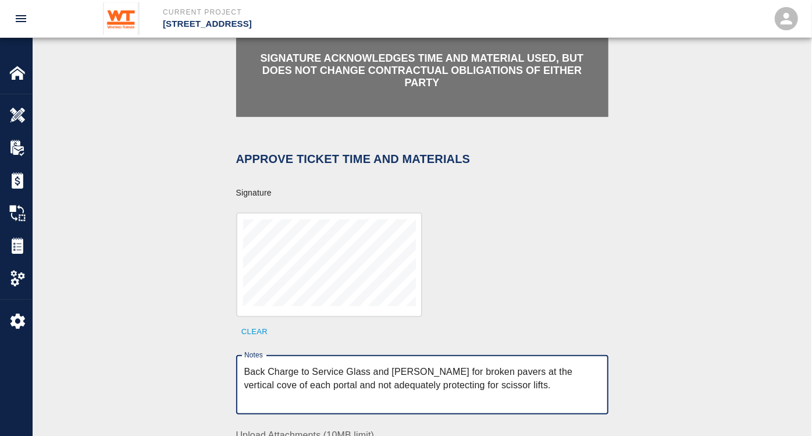
click at [422, 365] on textarea "Back Charge to Service Glass and [PERSON_NAME] for broken pavers at the vertica…" at bounding box center [422, 385] width 356 height 40
click at [362, 365] on textarea "Back Charge to Service Glass and [PERSON_NAME] for broken pavers at the vertica…" at bounding box center [422, 385] width 356 height 40
click at [364, 365] on textarea "Back Charge to Service Glass and [PERSON_NAME] for broken pavers at the vertica…" at bounding box center [422, 385] width 356 height 40
click at [367, 365] on textarea "Back Charge to Service Glass and [PERSON_NAME] for broken pavers at the vertica…" at bounding box center [422, 385] width 356 height 40
click at [504, 374] on textarea "Back Charge to Service Glass and [PERSON_NAME] for broken pavers at the vertica…" at bounding box center [422, 385] width 356 height 40
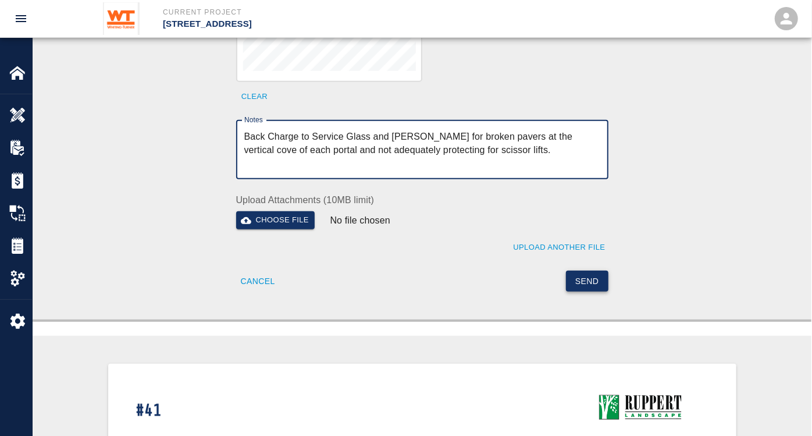
scroll to position [517, 0]
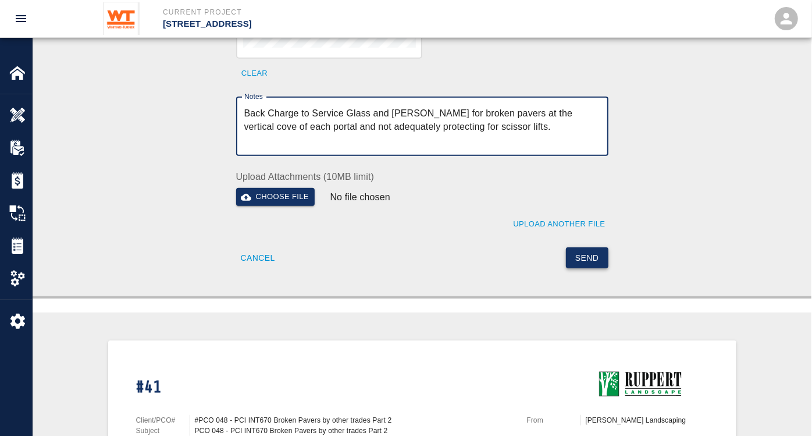
type textarea "Back Charge to Service Glass and [PERSON_NAME] for broken pavers at the vertica…"
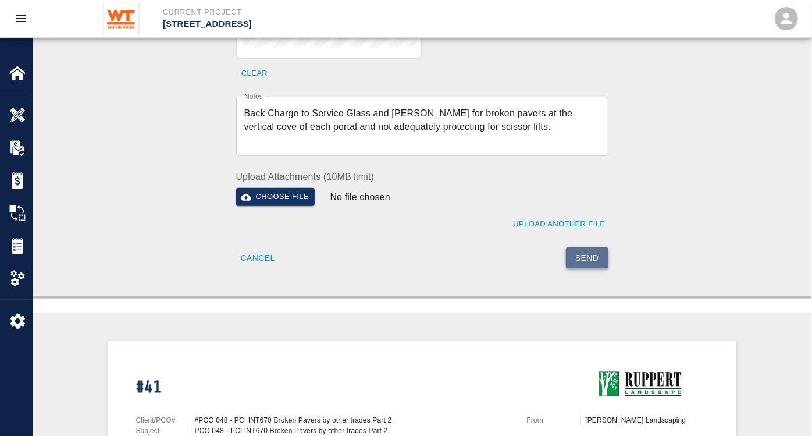
click at [586, 247] on button "Send" at bounding box center [587, 258] width 42 height 22
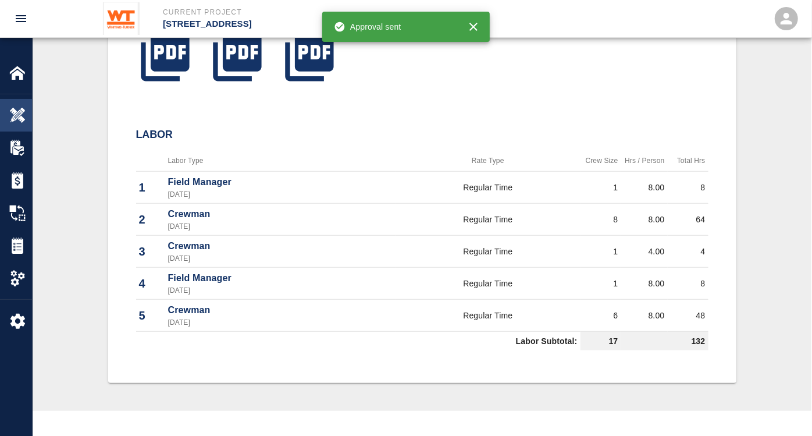
click at [22, 113] on img at bounding box center [17, 115] width 16 height 16
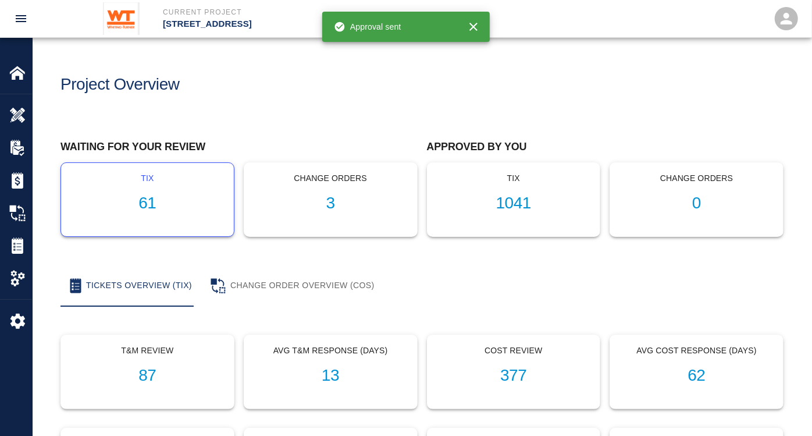
click at [156, 193] on div "tix 61" at bounding box center [147, 199] width 173 height 73
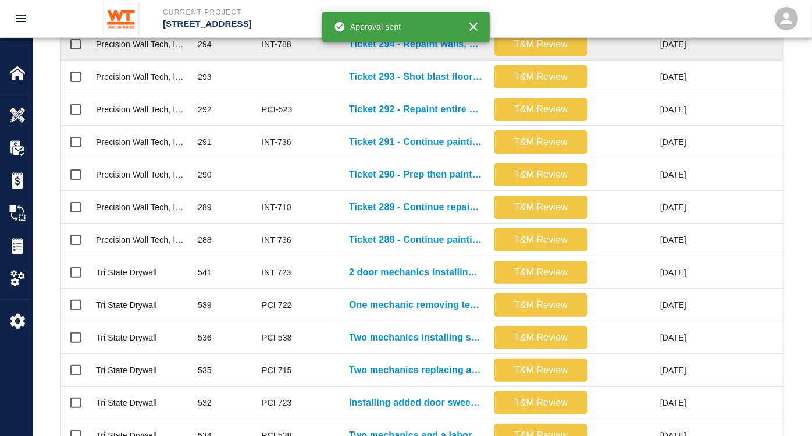
scroll to position [582, 0]
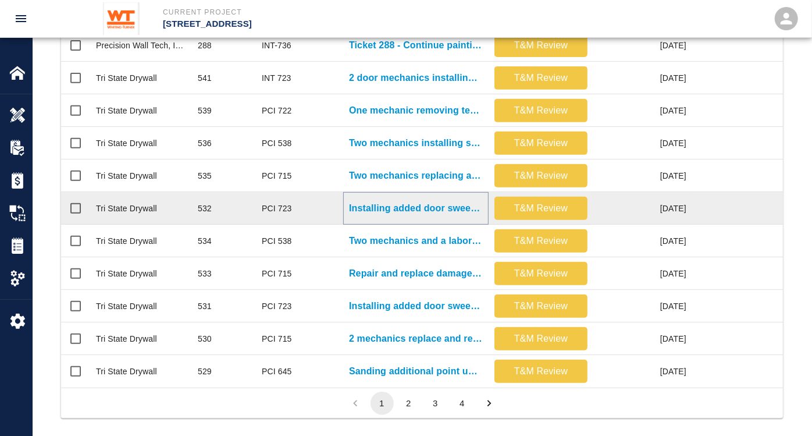
click at [394, 202] on p "Installing added door sweeps single bathrooms 8th floor down. Remove..." at bounding box center [416, 208] width 134 height 14
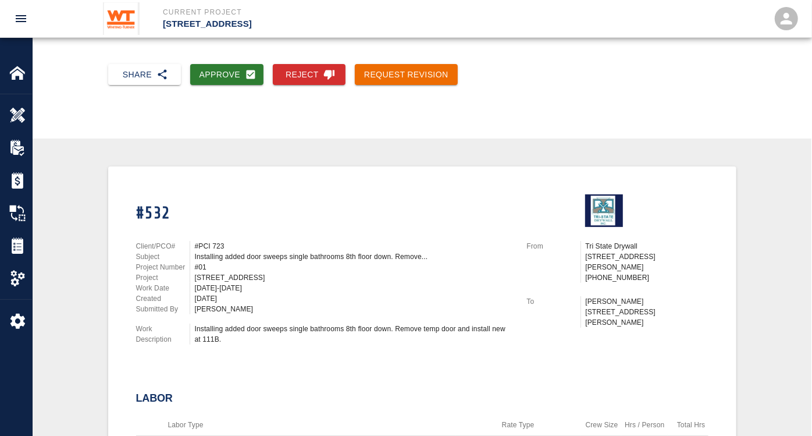
scroll to position [129, 0]
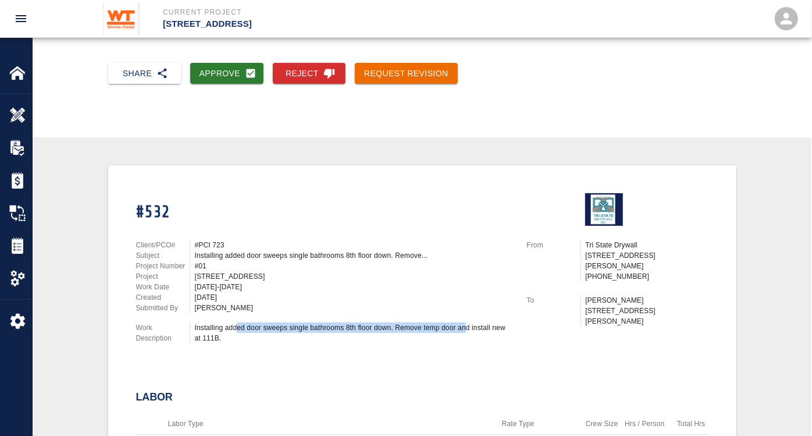
drag, startPoint x: 236, startPoint y: 328, endPoint x: 464, endPoint y: 324, distance: 228.1
click at [464, 324] on div "Installing added door sweeps single bathrooms 8th floor down. Remove temp door …" at bounding box center [354, 332] width 318 height 21
click at [19, 115] on img at bounding box center [17, 115] width 16 height 16
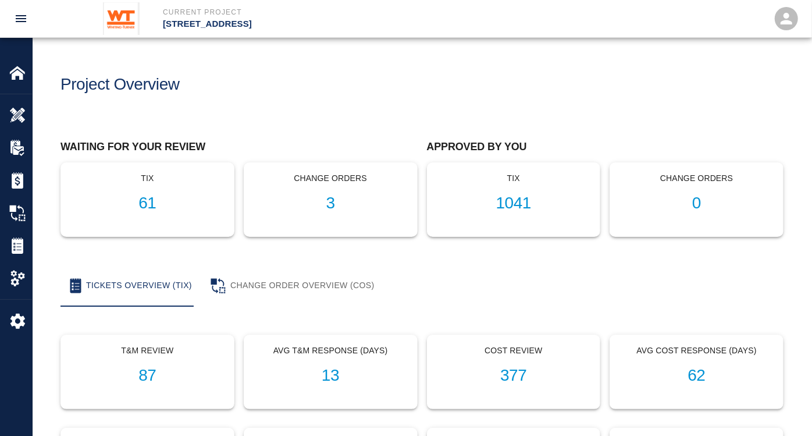
click at [390, 101] on div "Project Overview" at bounding box center [234, 79] width 367 height 47
click at [17, 113] on img at bounding box center [17, 115] width 16 height 16
